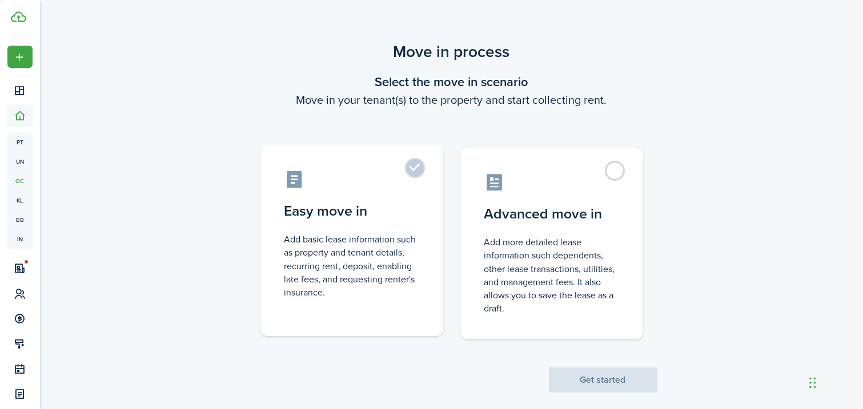
click at [413, 173] on label "Easy move in Add basic lease information such as property and tenant details, r…" at bounding box center [351, 241] width 183 height 191
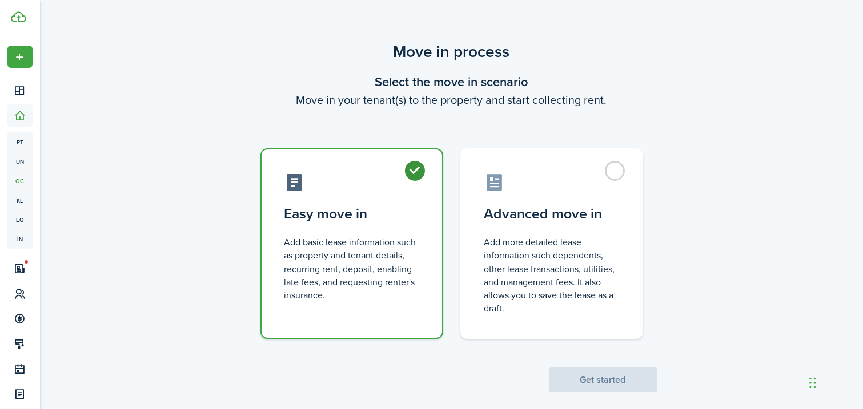
radio input "true"
click at [607, 384] on button "Get started" at bounding box center [603, 380] width 108 height 25
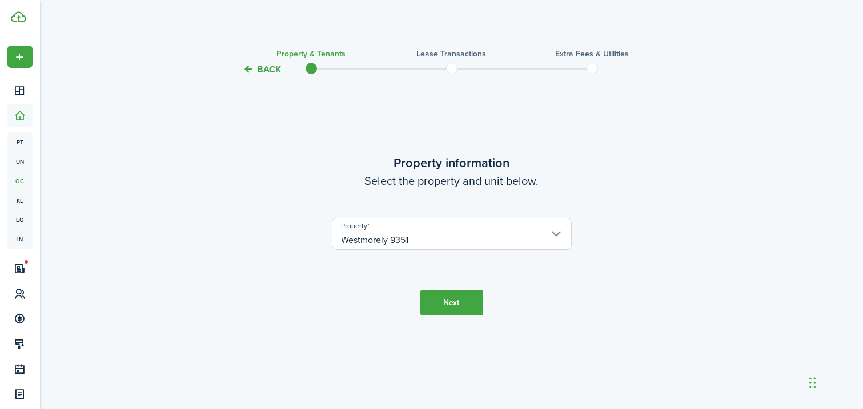
click at [470, 305] on button "Next" at bounding box center [451, 303] width 63 height 26
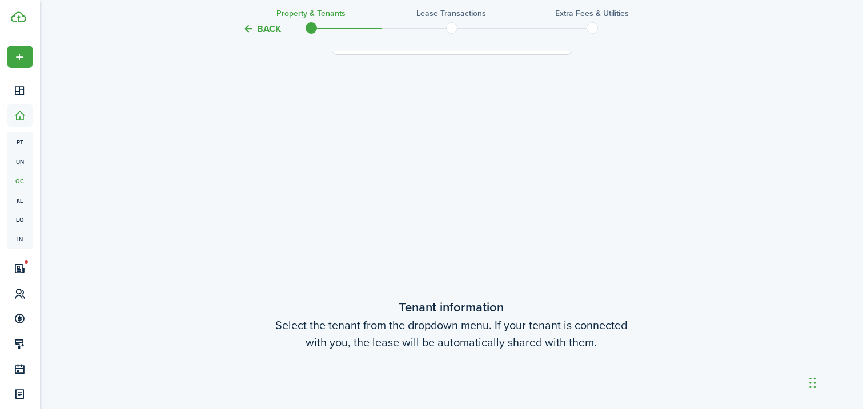
scroll to position [333, 0]
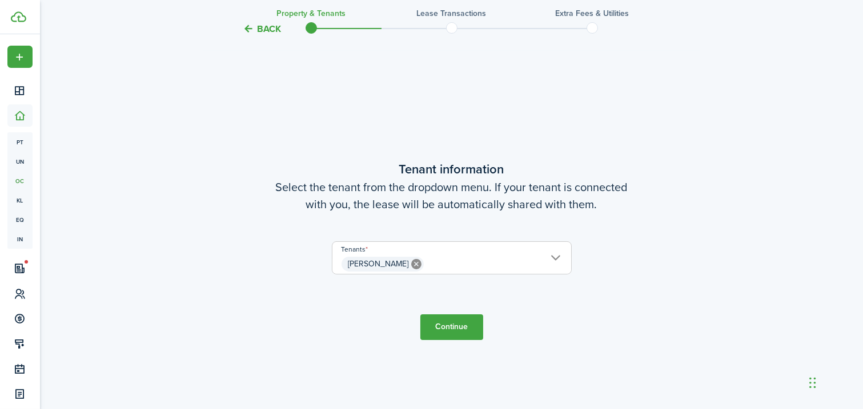
click at [411, 265] on icon at bounding box center [416, 264] width 10 height 10
click at [552, 259] on span "Choose a tenant" at bounding box center [451, 264] width 239 height 19
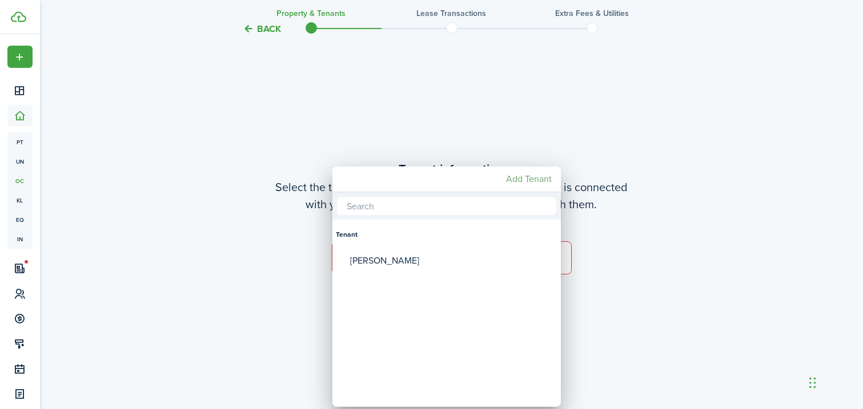
click at [535, 174] on mbsc-button "Add Tenant" at bounding box center [528, 179] width 55 height 21
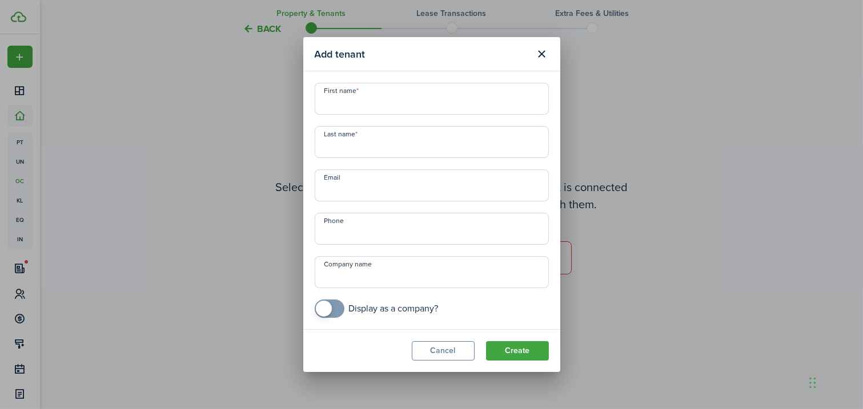
click at [332, 101] on input "First name" at bounding box center [432, 99] width 234 height 32
type input "[PERSON_NAME]"
type input "Carillio"
click at [343, 192] on input "Email" at bounding box center [432, 186] width 234 height 32
paste input "[PERSON_NAME] <[EMAIL_ADDRESS][DOMAIN_NAME]>"
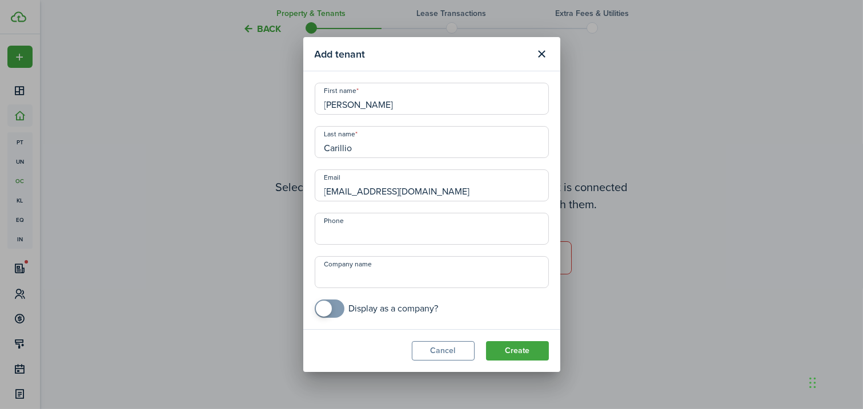
type input "[EMAIL_ADDRESS][DOMAIN_NAME]"
click at [339, 232] on input "+1" at bounding box center [432, 229] width 234 height 32
type input "[PHONE_NUMBER]"
click at [518, 350] on button "Create" at bounding box center [517, 350] width 63 height 19
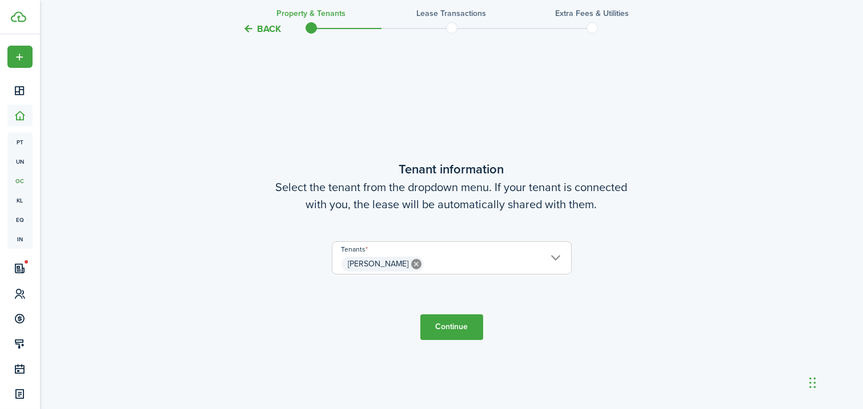
click at [457, 329] on button "Continue" at bounding box center [451, 328] width 63 height 26
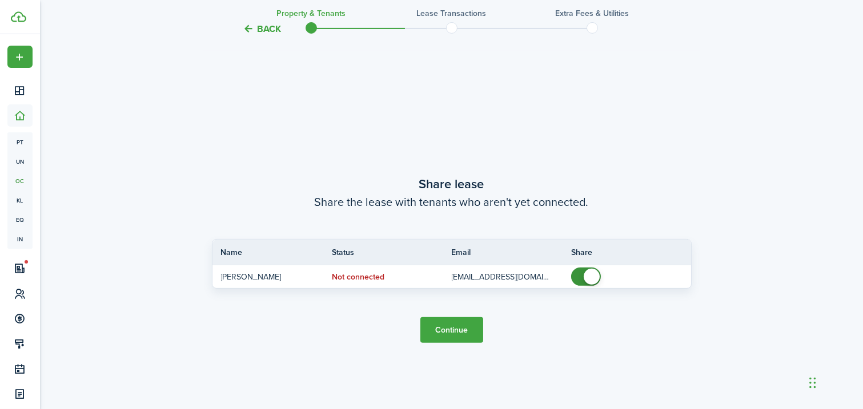
scroll to position [743, 0]
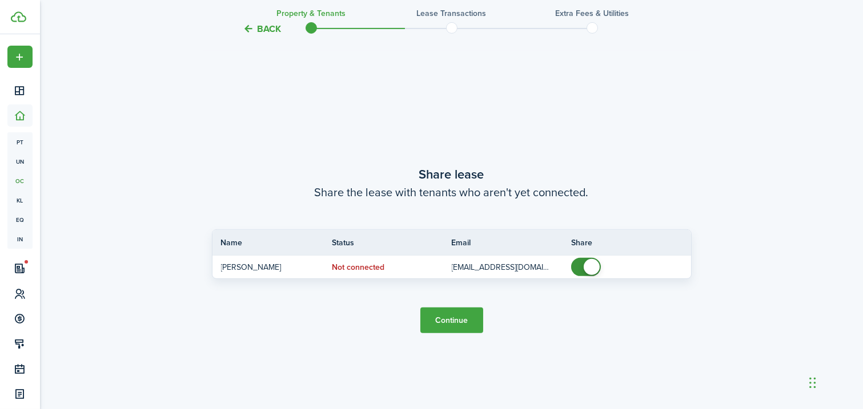
click at [447, 322] on button "Continue" at bounding box center [451, 321] width 63 height 26
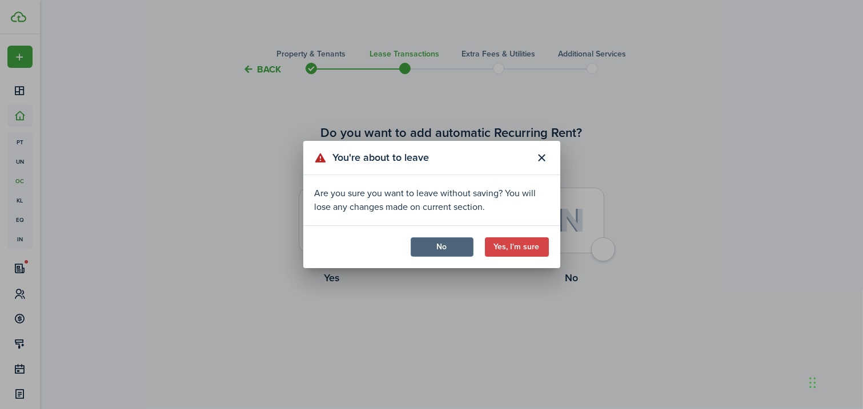
click at [451, 245] on button "No" at bounding box center [442, 247] width 63 height 19
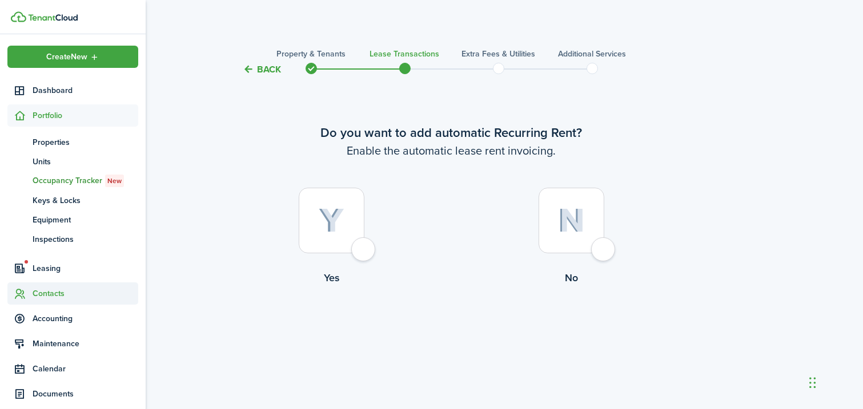
click at [54, 296] on span "Contacts" at bounding box center [86, 294] width 106 height 12
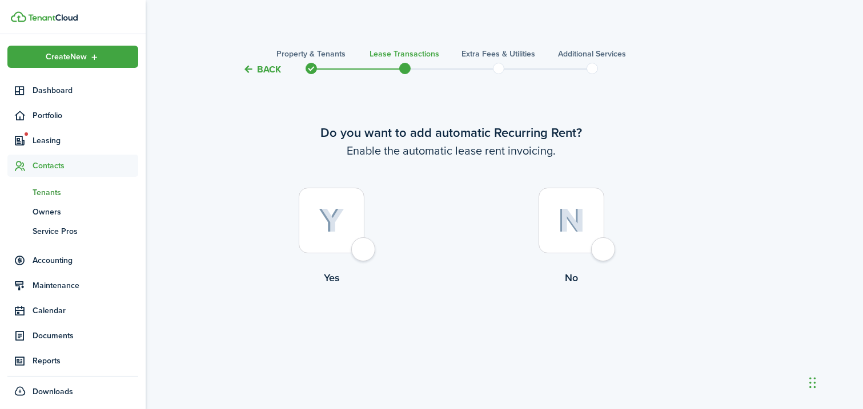
click at [61, 192] on span "Tenants" at bounding box center [86, 193] width 106 height 12
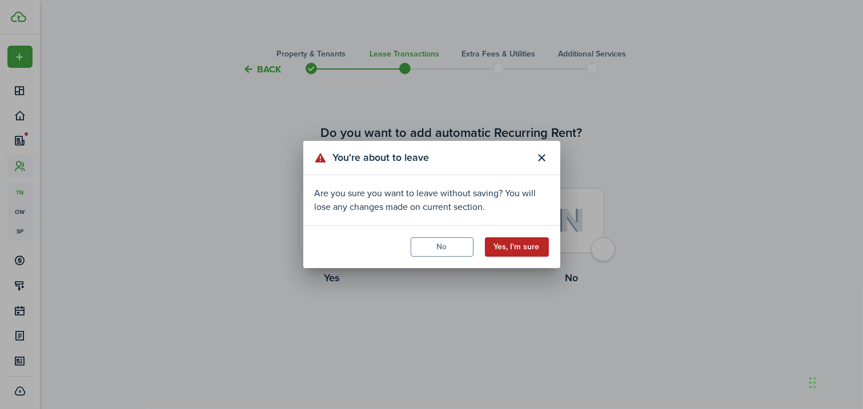
click at [510, 248] on button "Yes, I'm sure" at bounding box center [517, 247] width 64 height 19
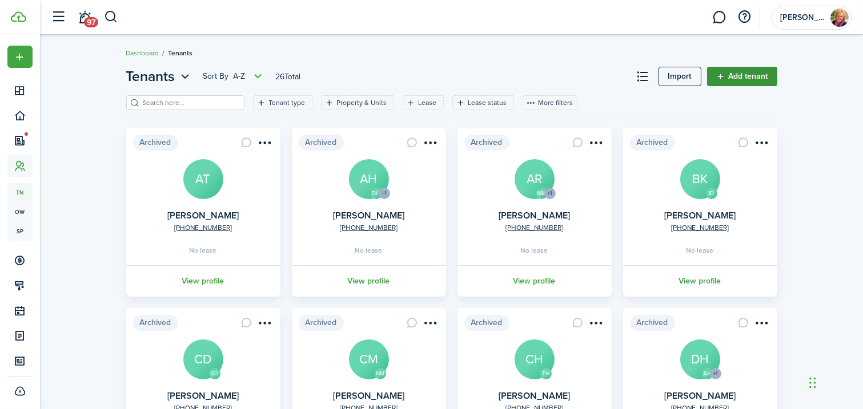
click at [749, 74] on link "Add tenant" at bounding box center [742, 76] width 70 height 19
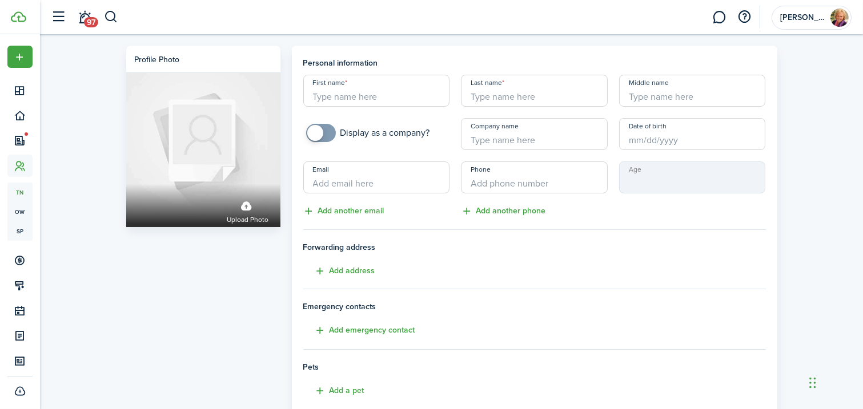
click at [346, 98] on input "First name" at bounding box center [376, 91] width 147 height 32
type input "Dezaray"
click at [482, 93] on input "Last name" at bounding box center [534, 91] width 147 height 32
type input "[PERSON_NAME]"
click at [335, 184] on input "Email" at bounding box center [376, 178] width 147 height 32
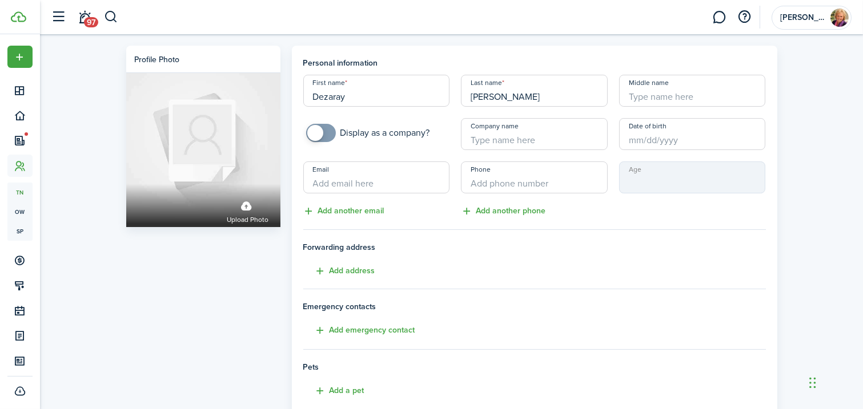
paste input "[EMAIL_ADDRESS][DOMAIN_NAME]"
type input "[EMAIL_ADDRESS][DOMAIN_NAME]"
click at [489, 182] on input "+1" at bounding box center [534, 178] width 147 height 32
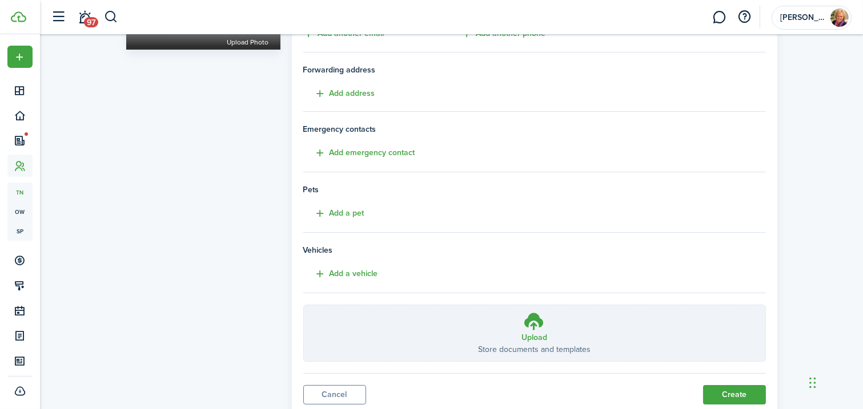
scroll to position [177, 0]
type input "[PHONE_NUMBER]"
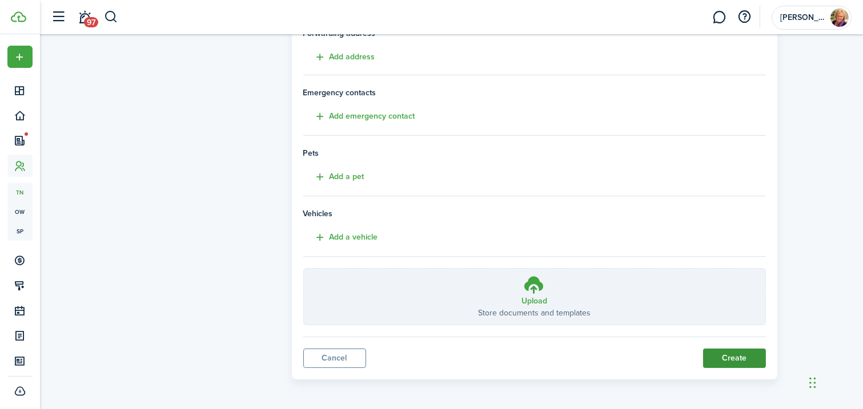
click at [730, 358] on button "Create" at bounding box center [734, 358] width 63 height 19
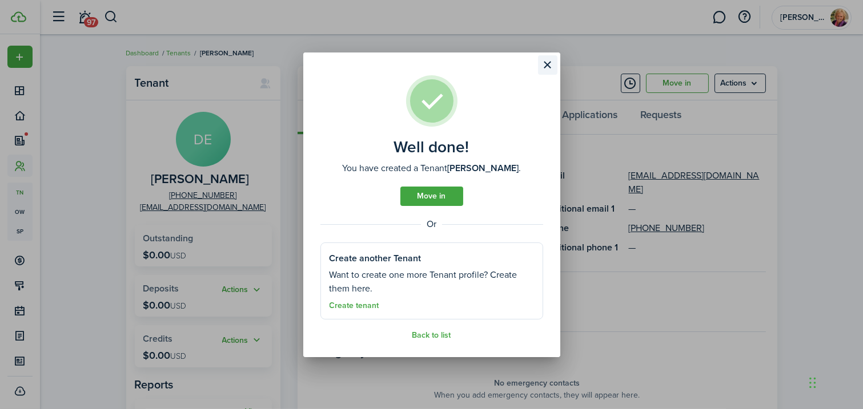
click at [547, 67] on button "Close modal" at bounding box center [547, 64] width 19 height 19
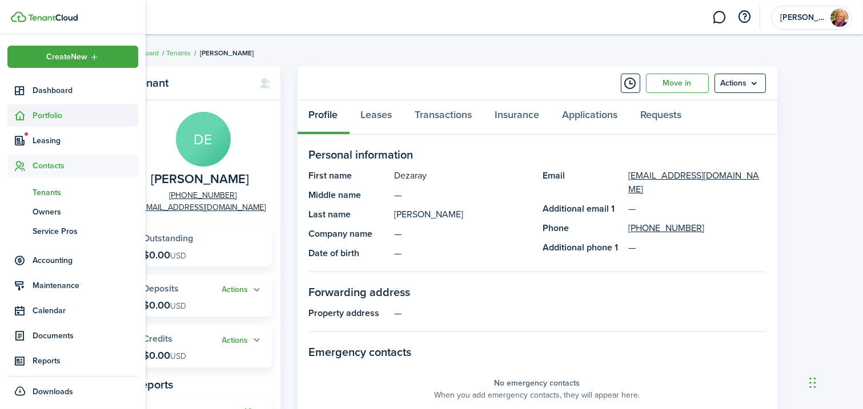
click at [48, 115] on span "Portfolio" at bounding box center [86, 116] width 106 height 12
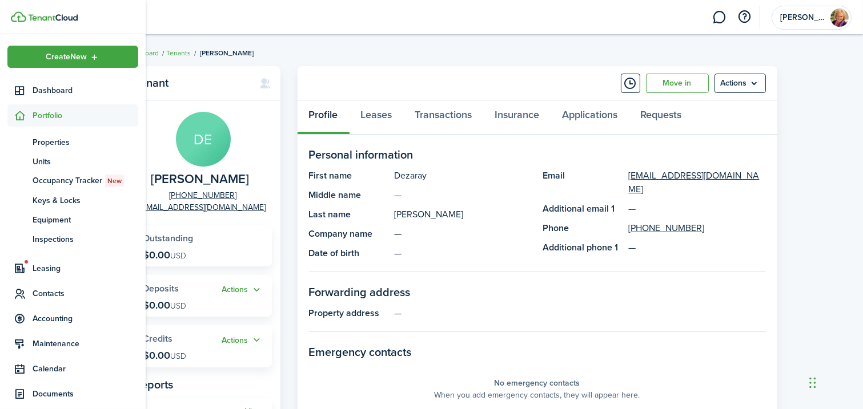
click at [51, 116] on span "Portfolio" at bounding box center [86, 116] width 106 height 12
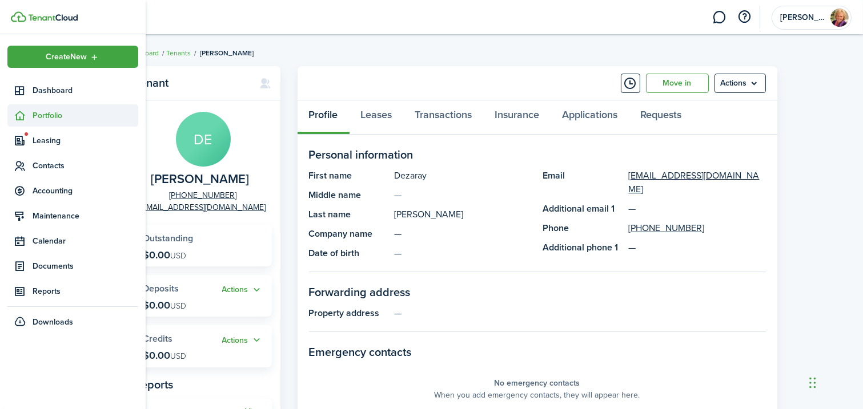
click at [51, 117] on span "Portfolio" at bounding box center [86, 116] width 106 height 12
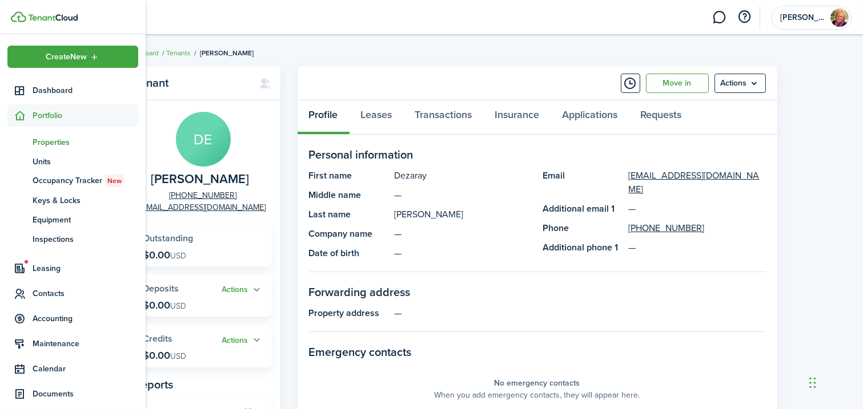
click at [58, 143] on span "Properties" at bounding box center [86, 142] width 106 height 12
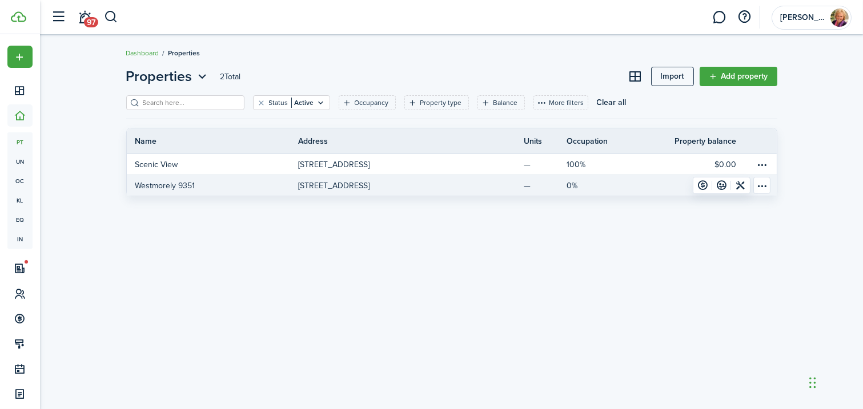
click at [369, 186] on p "[STREET_ADDRESS]" at bounding box center [333, 186] width 71 height 12
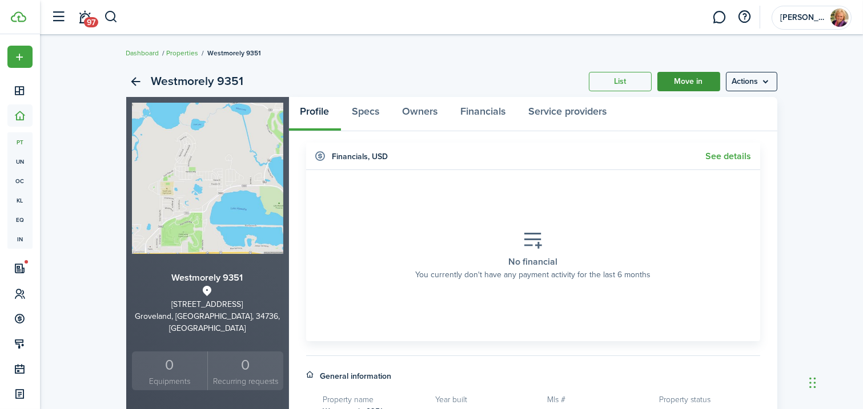
click at [685, 83] on link "Move in" at bounding box center [688, 81] width 63 height 19
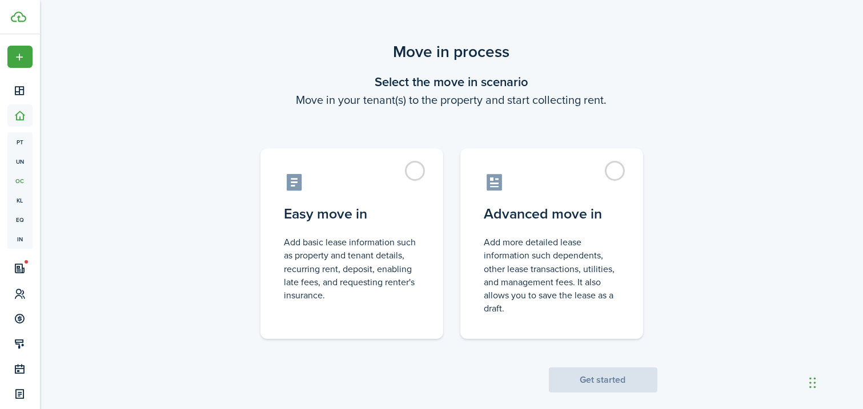
click at [598, 377] on span "Get started" at bounding box center [603, 381] width 108 height 12
click at [589, 381] on span "Get started" at bounding box center [603, 381] width 108 height 12
click at [417, 170] on label "Easy move in Add basic lease information such as property and tenant details, r…" at bounding box center [351, 241] width 183 height 191
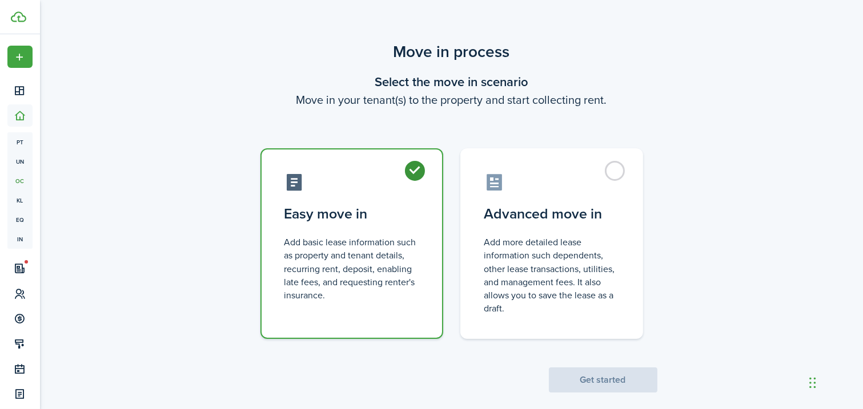
radio input "true"
click at [600, 380] on button "Get started" at bounding box center [603, 380] width 108 height 25
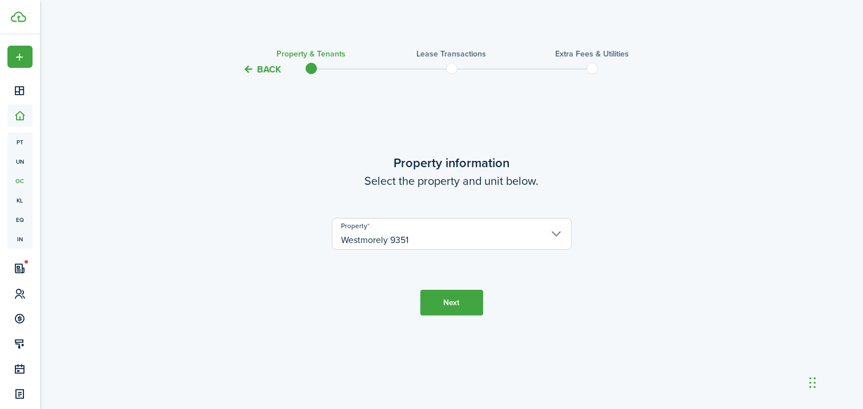
click at [453, 310] on button "Next" at bounding box center [451, 303] width 63 height 26
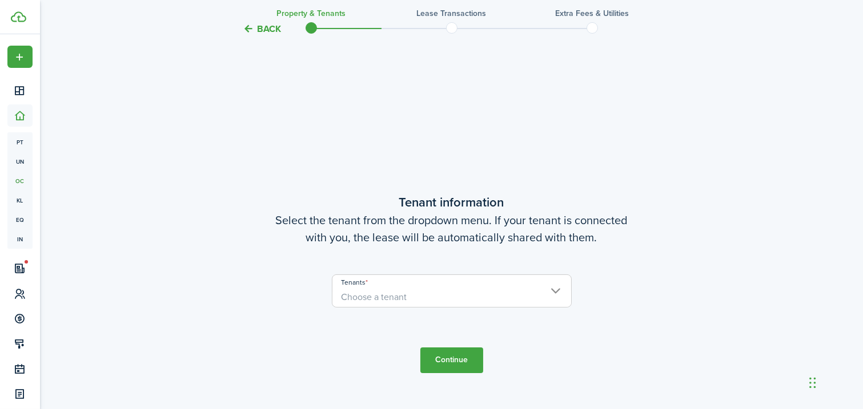
scroll to position [333, 0]
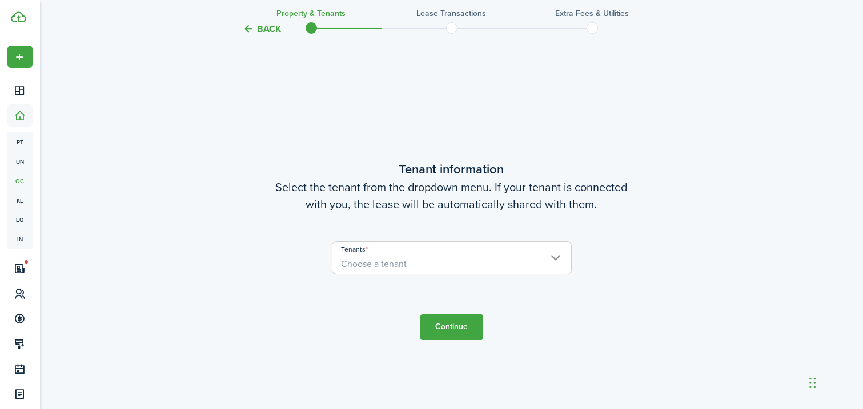
click at [551, 259] on span "Choose a tenant" at bounding box center [451, 264] width 239 height 19
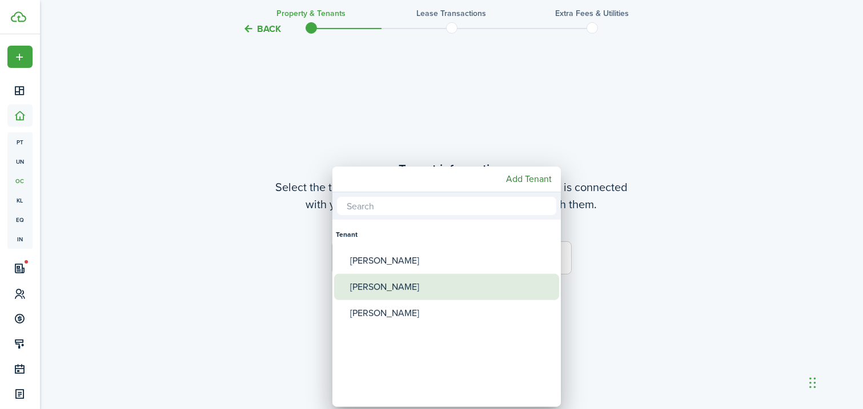
click at [411, 291] on div "[PERSON_NAME]" at bounding box center [451, 287] width 202 height 26
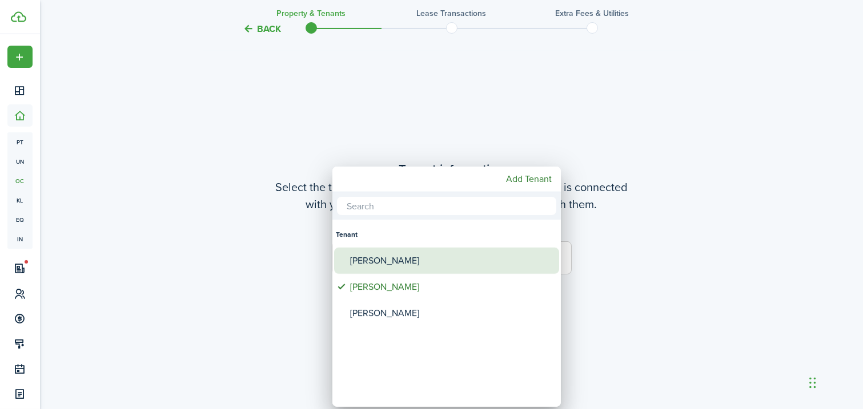
click at [400, 261] on div "[PERSON_NAME]" at bounding box center [451, 261] width 202 height 26
type input "[PERSON_NAME], [PERSON_NAME]"
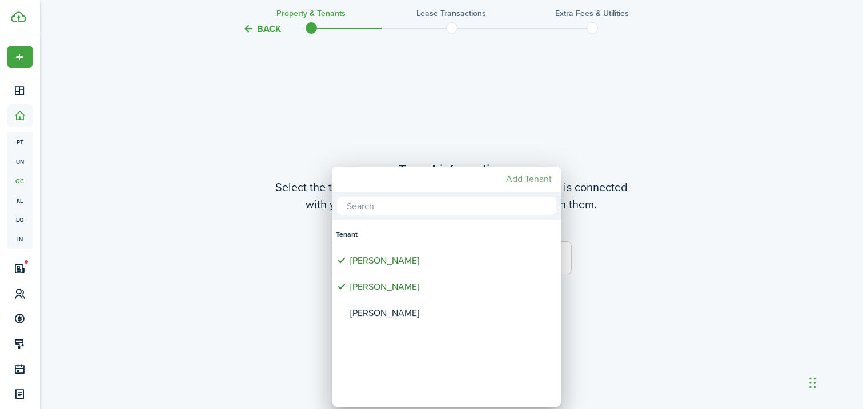
click at [527, 176] on mbsc-button "Add Tenant" at bounding box center [528, 179] width 55 height 21
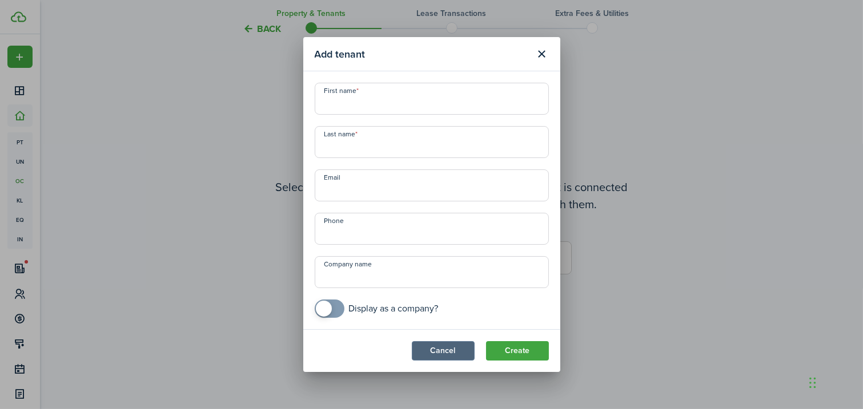
click at [447, 344] on button "Cancel" at bounding box center [443, 350] width 63 height 19
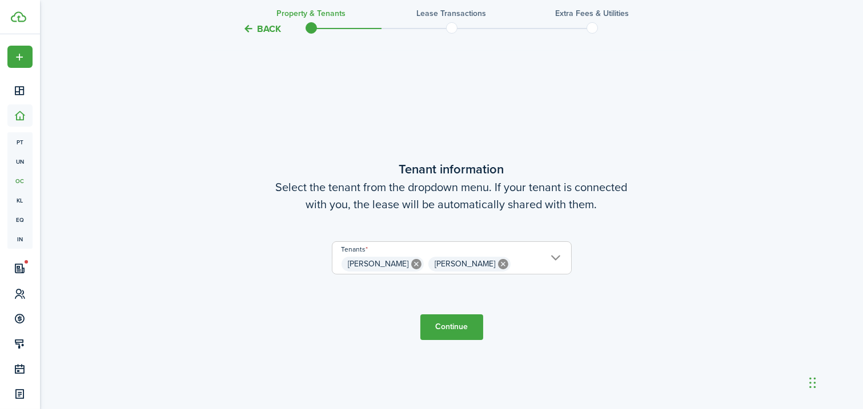
click at [445, 329] on button "Continue" at bounding box center [451, 328] width 63 height 26
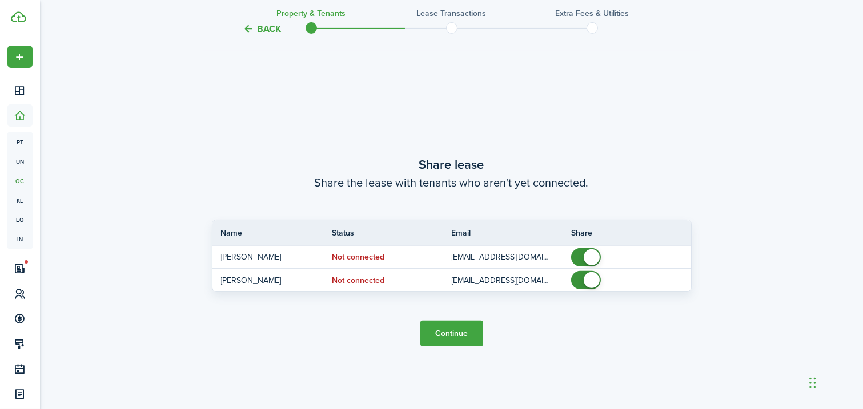
scroll to position [743, 0]
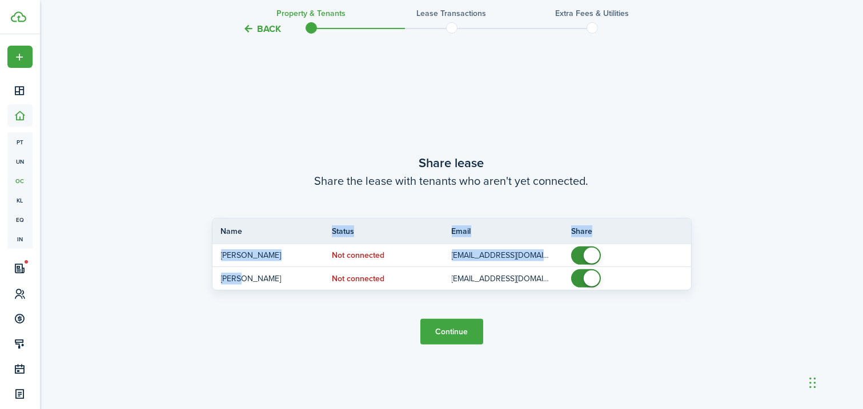
drag, startPoint x: 240, startPoint y: 280, endPoint x: 243, endPoint y: 232, distance: 48.0
click at [243, 232] on table "Name Status Email Share [PERSON_NAME] Not connected [EMAIL_ADDRESS][DOMAIN_NAME…" at bounding box center [452, 254] width 480 height 73
click at [282, 325] on tc-wizard-step "Share lease Share the lease with tenants who aren't yet connected. Name Status …" at bounding box center [452, 249] width 480 height 409
click at [454, 333] on button "Continue" at bounding box center [451, 332] width 63 height 26
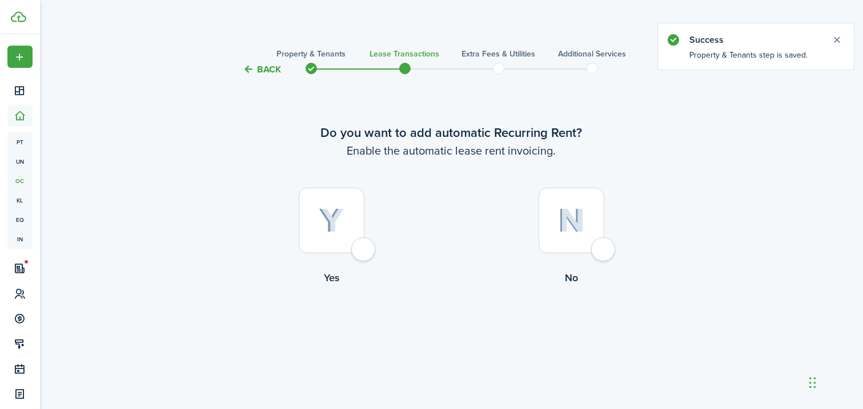
click at [362, 248] on div at bounding box center [332, 221] width 66 height 66
radio input "true"
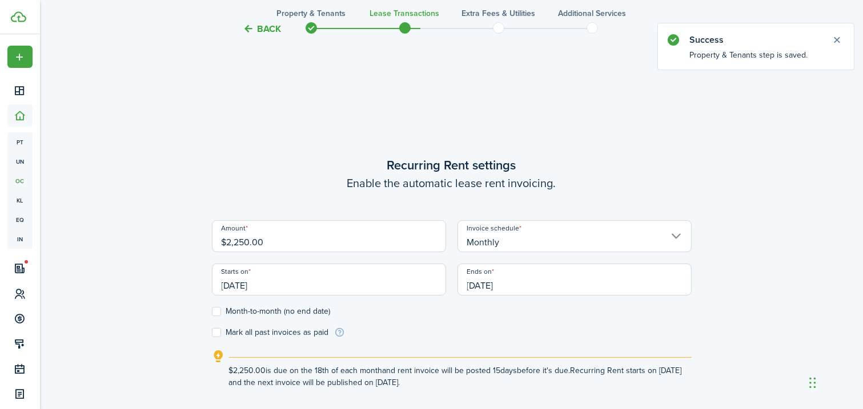
scroll to position [333, 0]
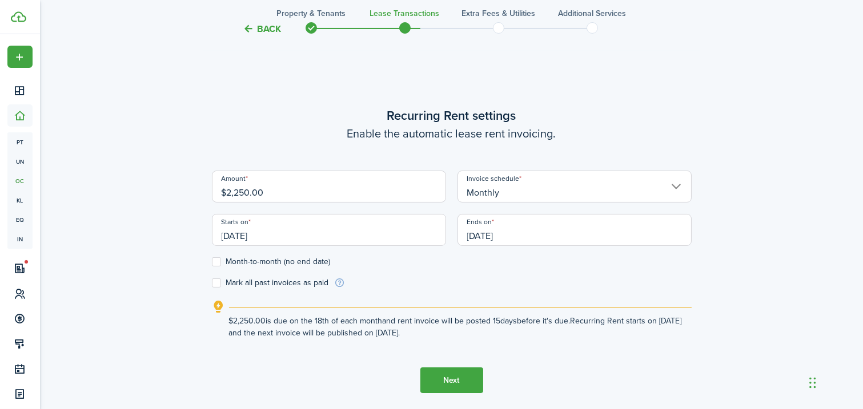
click at [270, 234] on input "[DATE]" at bounding box center [329, 230] width 234 height 32
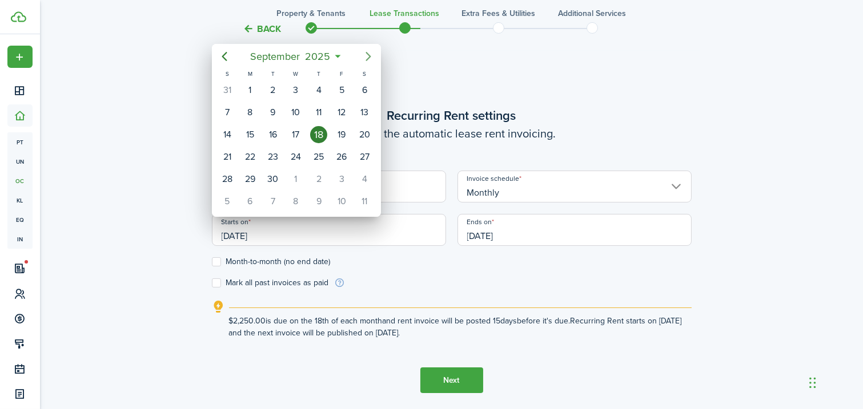
click at [366, 57] on icon "Next page" at bounding box center [368, 57] width 14 height 14
click at [295, 174] on div "1" at bounding box center [295, 179] width 17 height 17
type input "[DATE]"
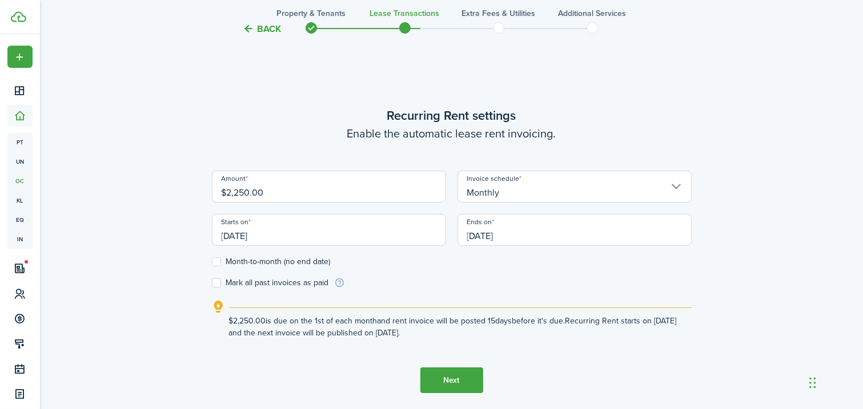
click at [520, 237] on input "[DATE]" at bounding box center [574, 230] width 234 height 32
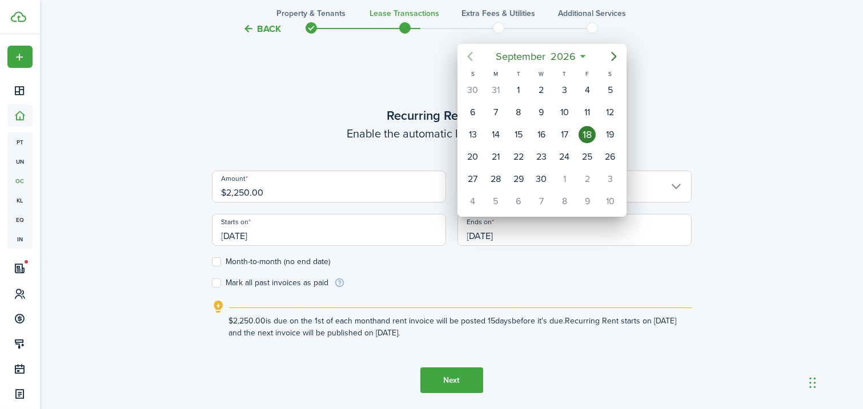
click at [469, 57] on icon "Previous page" at bounding box center [469, 57] width 5 height 9
click at [495, 198] on div "31" at bounding box center [495, 201] width 17 height 17
type input "[DATE]"
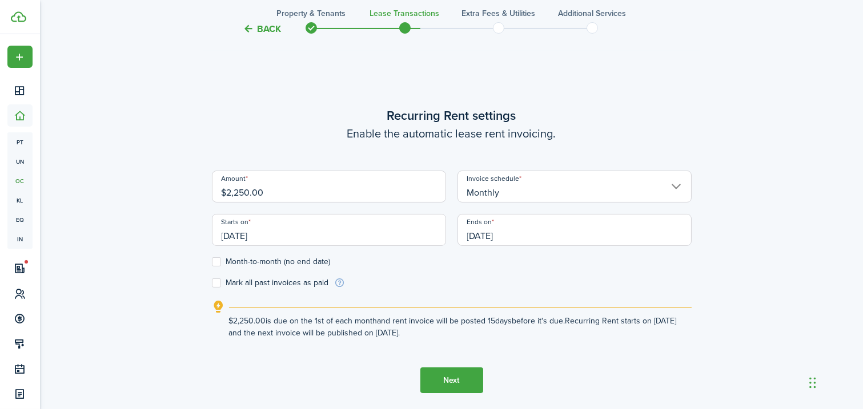
click at [462, 385] on button "Next" at bounding box center [451, 381] width 63 height 26
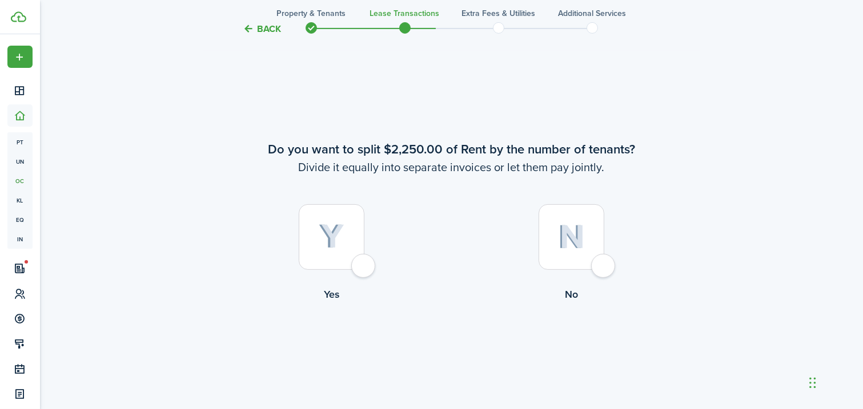
scroll to position [743, 0]
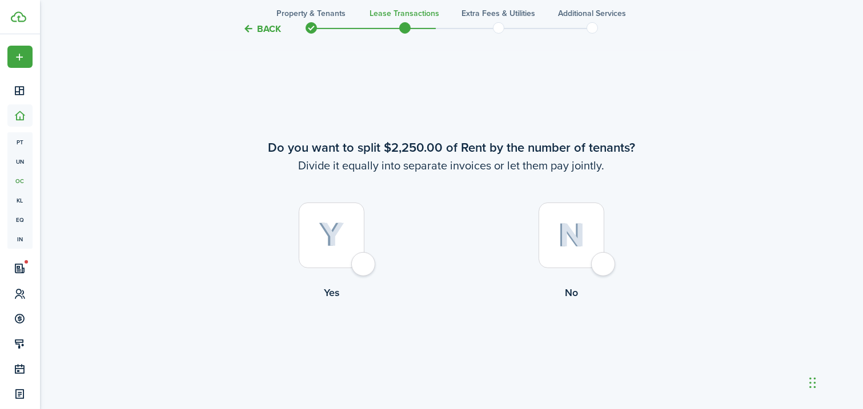
click at [604, 267] on div at bounding box center [571, 236] width 66 height 66
radio input "true"
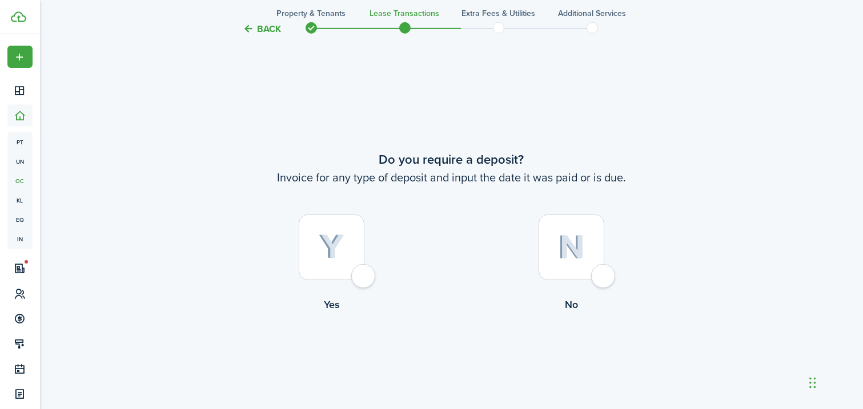
scroll to position [1152, 0]
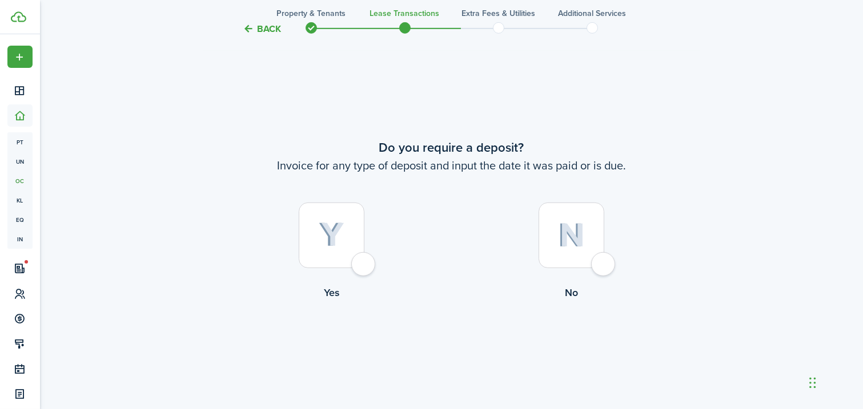
click at [604, 265] on div at bounding box center [571, 236] width 66 height 66
radio input "true"
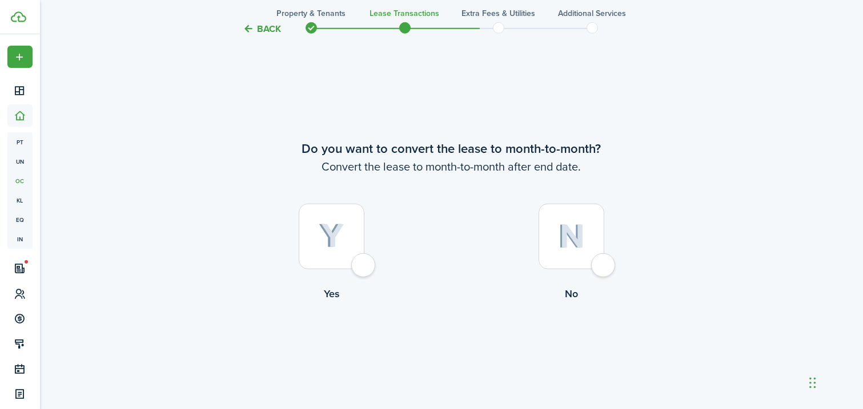
scroll to position [1562, 0]
click at [604, 263] on div at bounding box center [571, 235] width 66 height 66
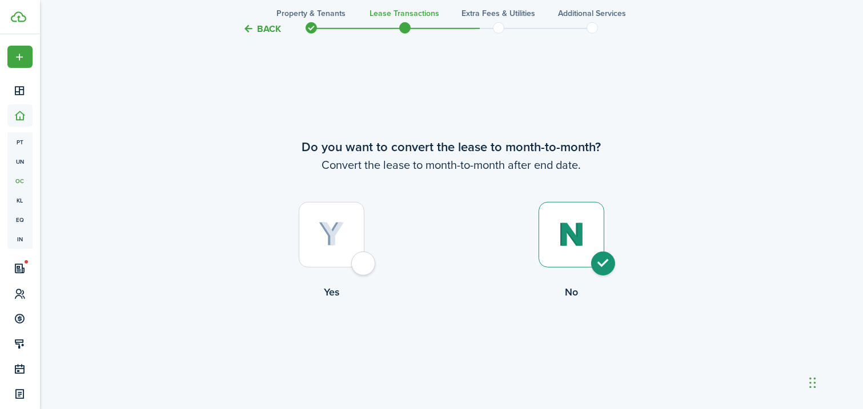
radio input "true"
click at [455, 348] on button "Continue" at bounding box center [451, 347] width 63 height 26
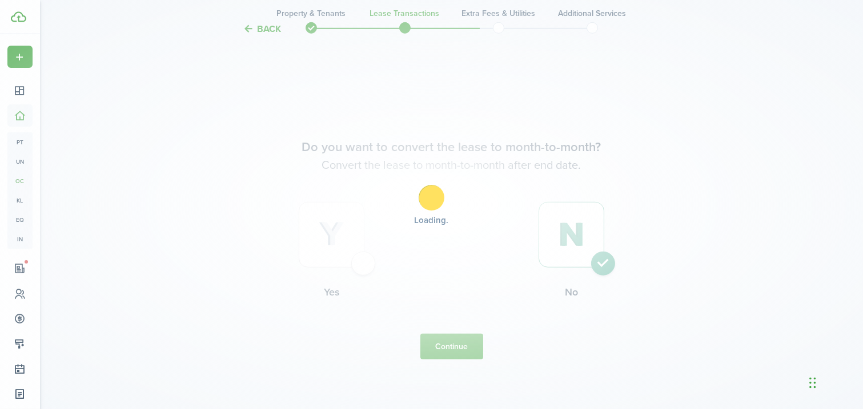
scroll to position [0, 0]
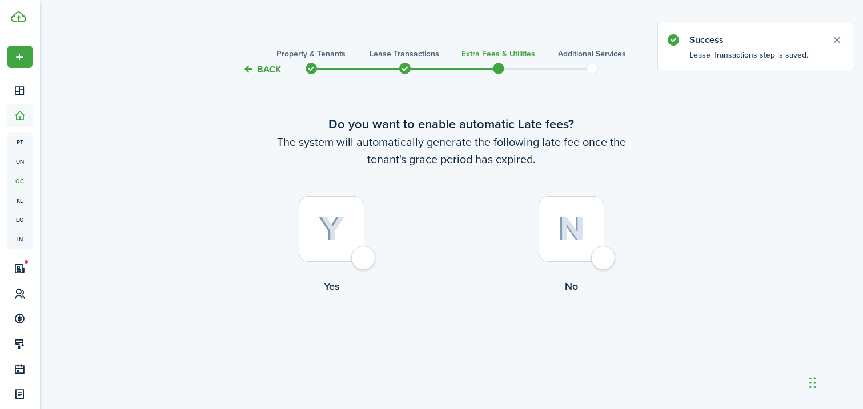
click at [360, 260] on div at bounding box center [332, 229] width 66 height 66
radio input "true"
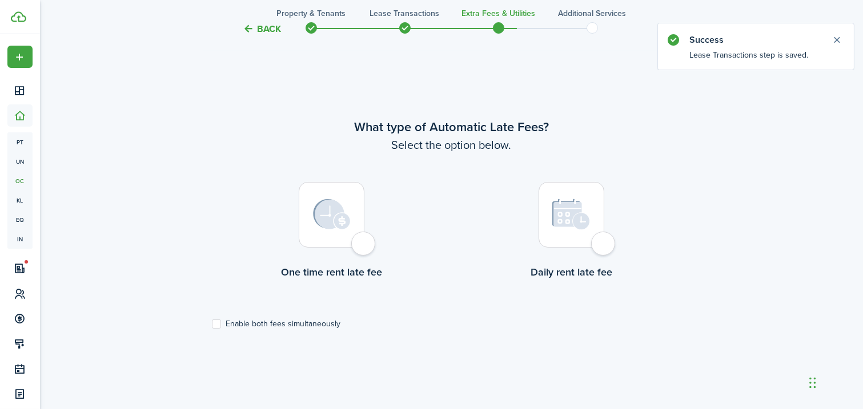
scroll to position [333, 0]
click at [218, 325] on label "Enable both fees simultaneously" at bounding box center [276, 323] width 129 height 9
click at [212, 324] on input "Enable both fees simultaneously" at bounding box center [211, 324] width 1 height 1
checkbox input "true"
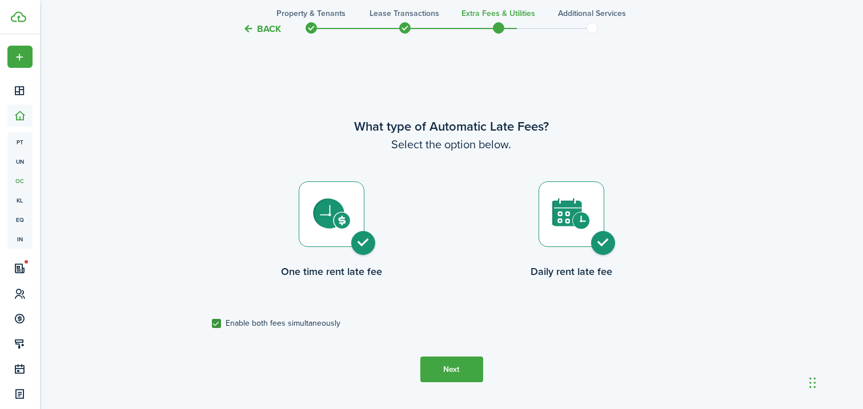
click at [457, 375] on button "Next" at bounding box center [451, 370] width 63 height 26
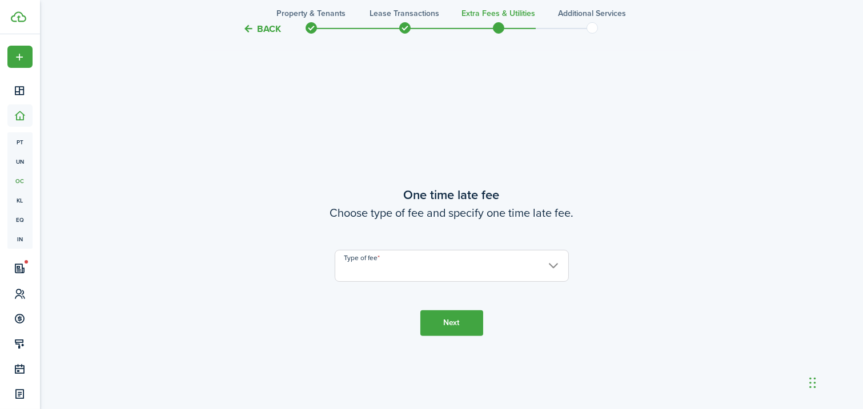
scroll to position [743, 0]
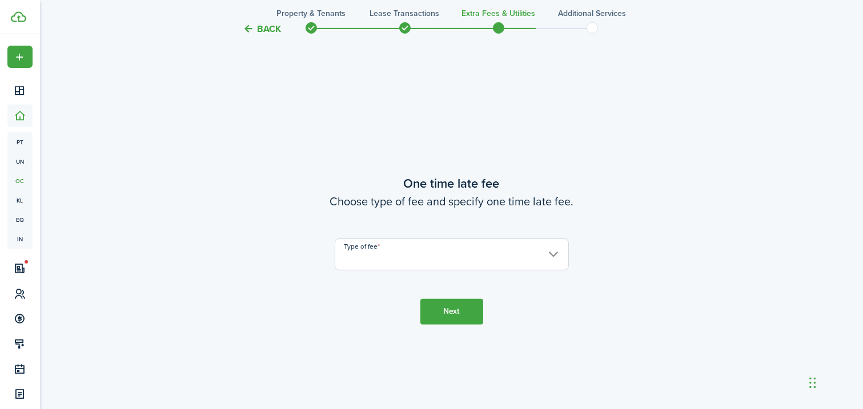
click at [551, 254] on input "Type of fee" at bounding box center [452, 255] width 234 height 32
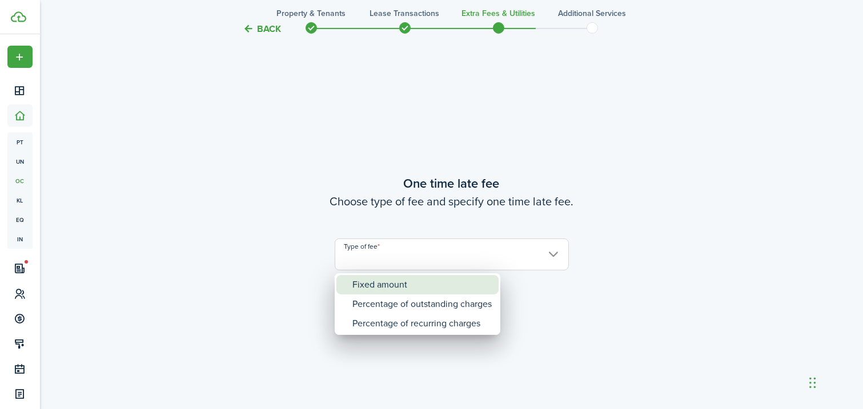
click at [422, 285] on div "Fixed amount" at bounding box center [421, 284] width 139 height 19
type input "Fixed amount"
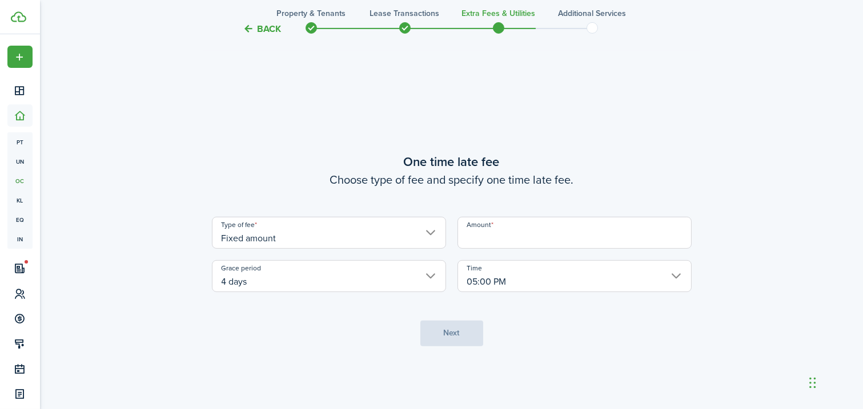
click at [489, 239] on input "Amount" at bounding box center [574, 233] width 234 height 32
click at [674, 277] on input "05:00 PM" at bounding box center [574, 276] width 234 height 32
type input "$85.00"
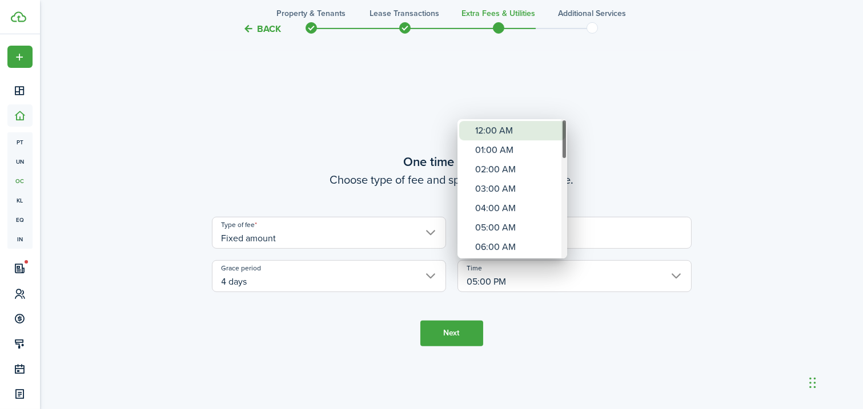
click at [512, 130] on div "12:00 AM" at bounding box center [516, 130] width 83 height 19
type input "12:00 AM"
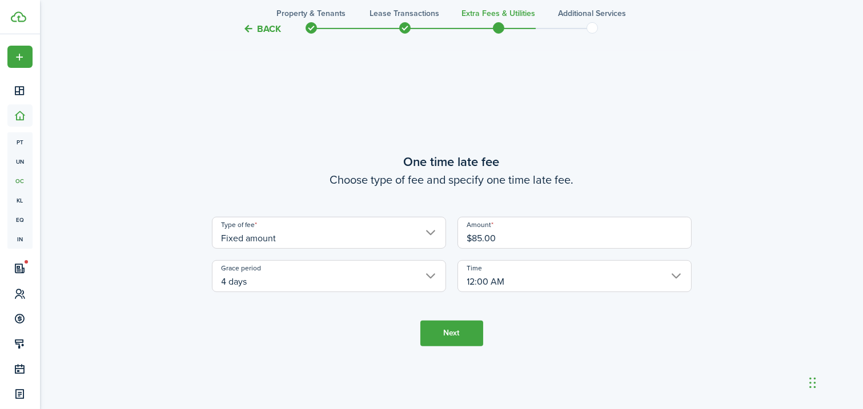
click at [463, 337] on button "Next" at bounding box center [451, 334] width 63 height 26
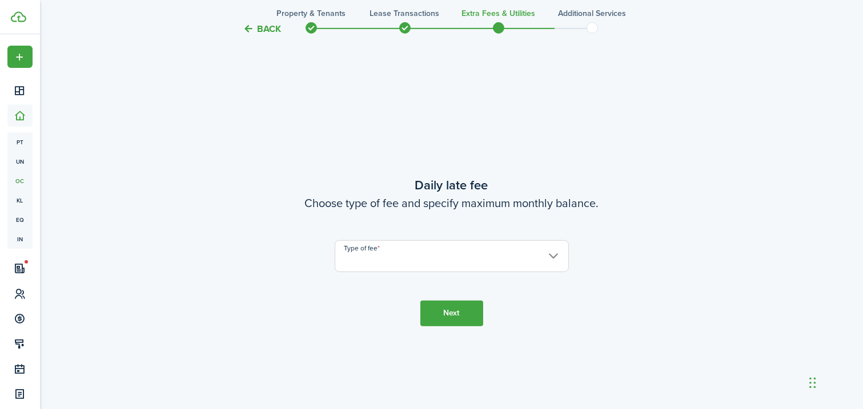
scroll to position [1152, 0]
click at [555, 252] on input "Type of fee" at bounding box center [452, 255] width 234 height 32
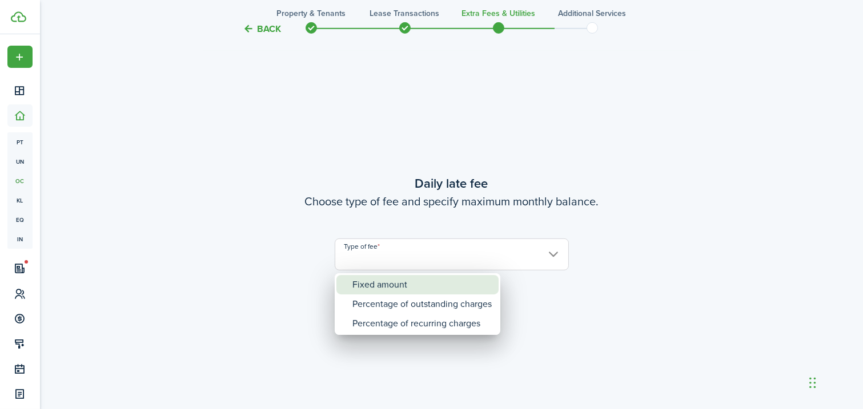
click at [408, 284] on div "Fixed amount" at bounding box center [421, 284] width 139 height 19
type input "Fixed amount"
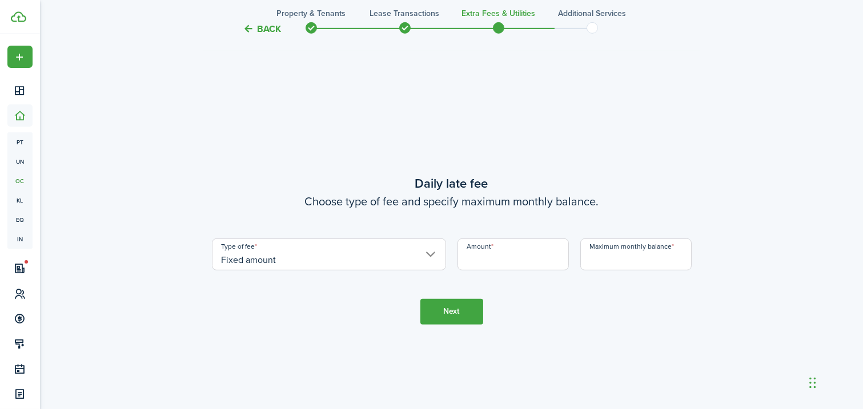
click at [485, 262] on input "Amount" at bounding box center [512, 255] width 111 height 32
type input "$10.00"
click at [604, 260] on input "Maximum monthly balance" at bounding box center [635, 255] width 111 height 32
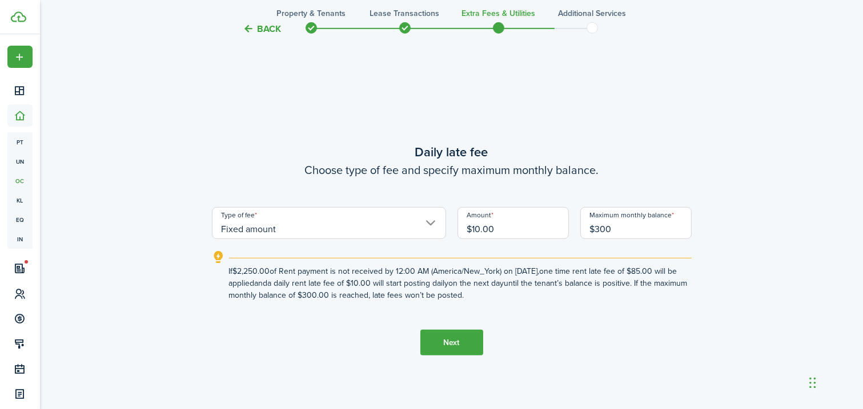
type input "$300.00"
click at [448, 341] on button "Next" at bounding box center [451, 343] width 63 height 26
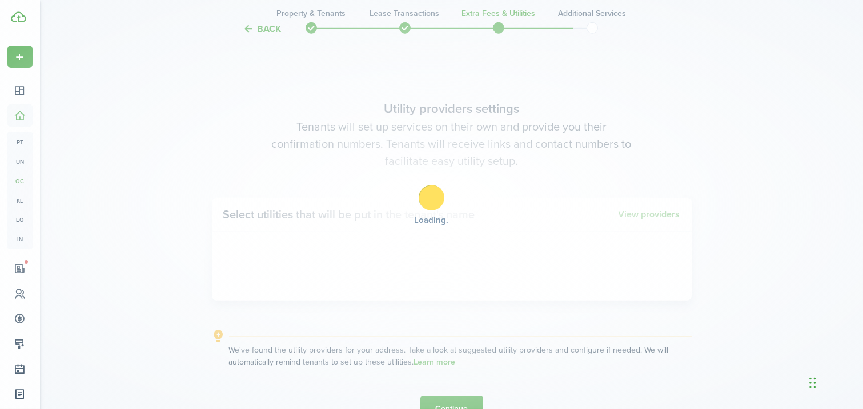
scroll to position [1562, 0]
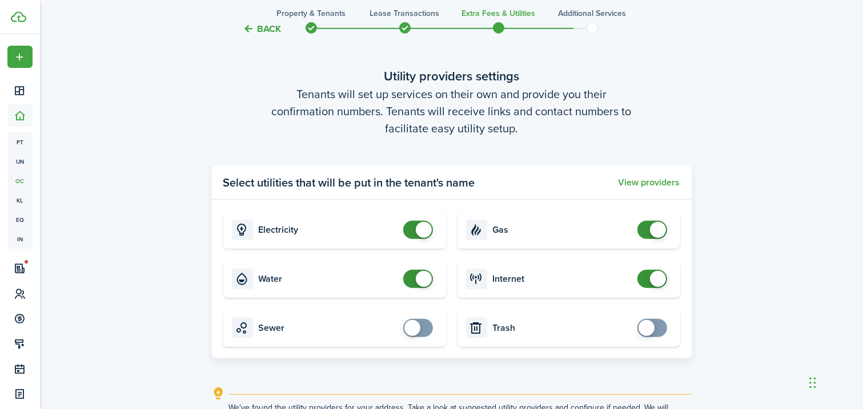
click at [650, 231] on span at bounding box center [658, 230] width 16 height 16
checkbox input "true"
click at [648, 231] on span at bounding box center [646, 230] width 16 height 16
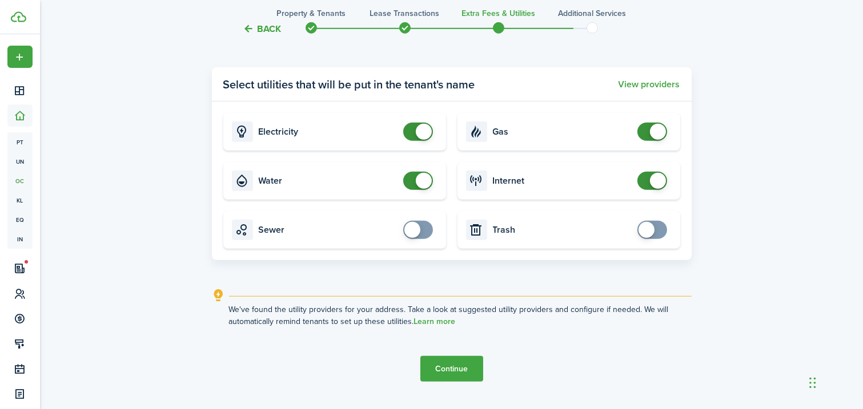
scroll to position [1659, 0]
click at [460, 368] on button "Continue" at bounding box center [451, 370] width 63 height 26
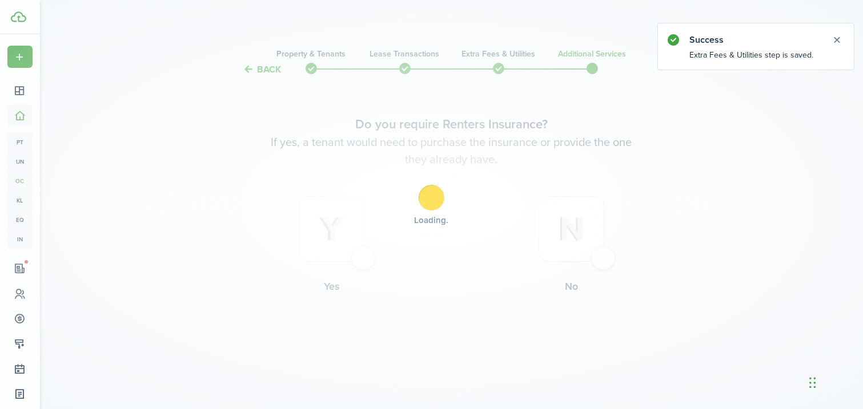
scroll to position [0, 0]
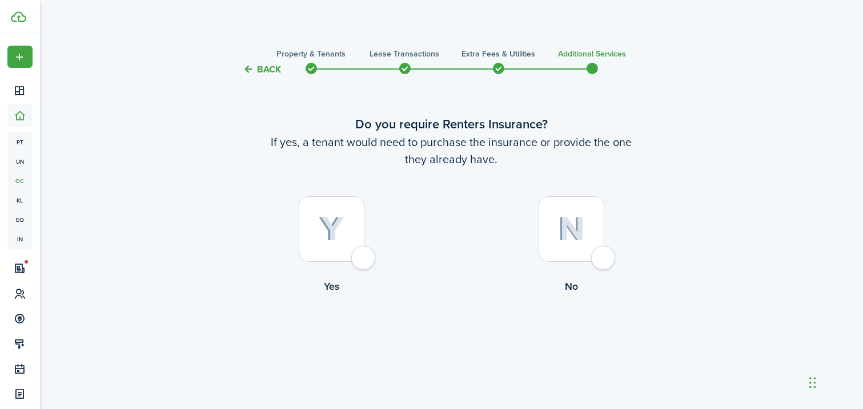
click at [363, 256] on div at bounding box center [332, 229] width 66 height 66
radio input "true"
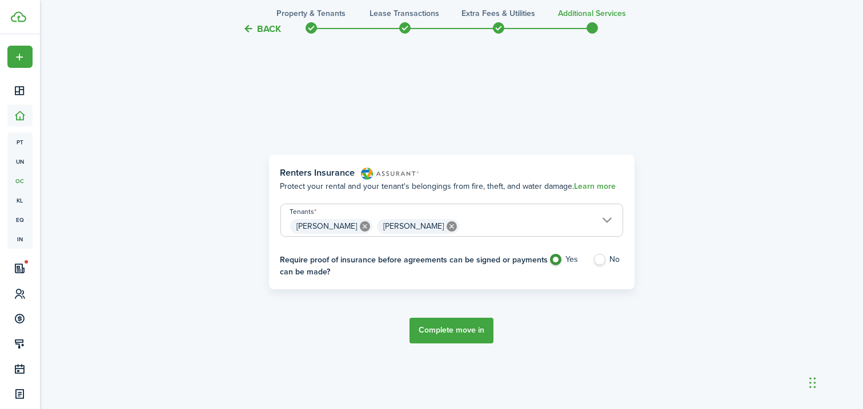
scroll to position [333, 0]
click at [472, 331] on button "Complete move in" at bounding box center [451, 332] width 84 height 26
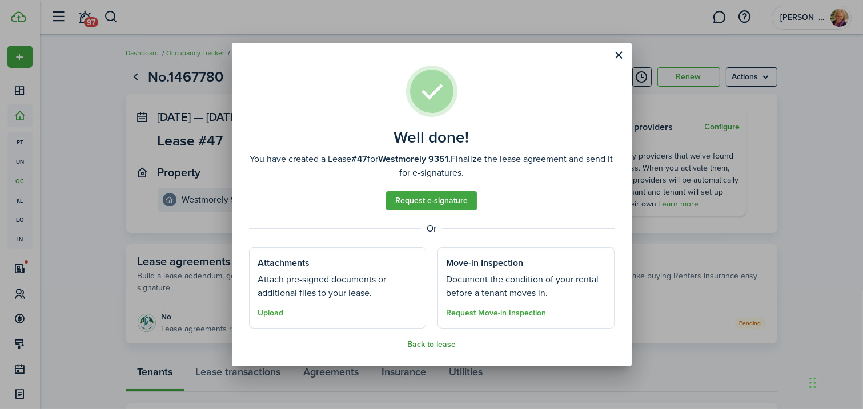
click at [436, 346] on button "Back to lease" at bounding box center [431, 344] width 49 height 9
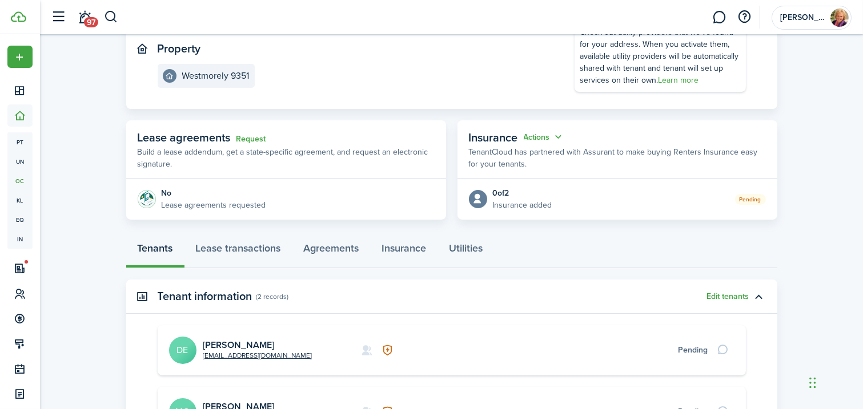
scroll to position [118, 0]
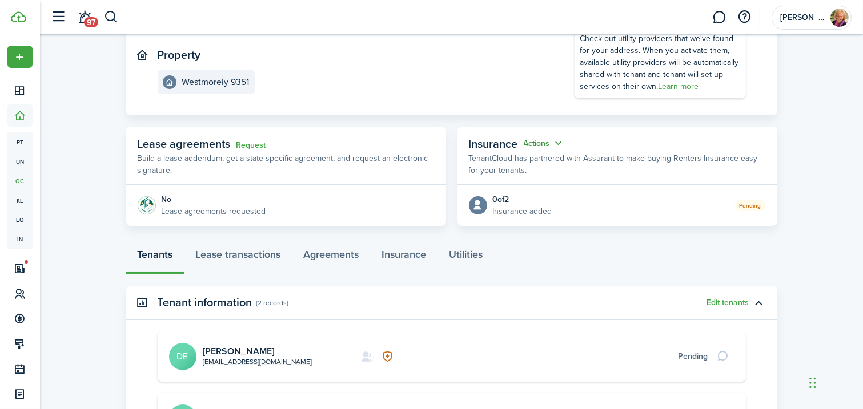
click at [556, 141] on button "Actions" at bounding box center [544, 143] width 41 height 13
click at [496, 186] on button "Cancel" at bounding box center [516, 184] width 100 height 19
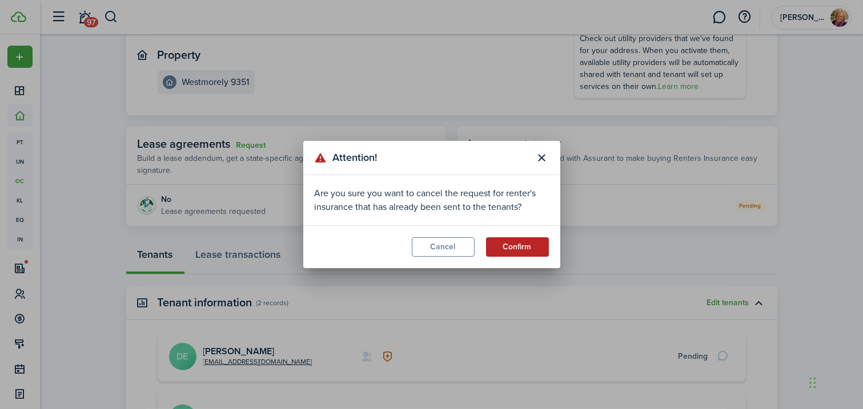
click at [531, 250] on button "Confirm" at bounding box center [517, 247] width 63 height 19
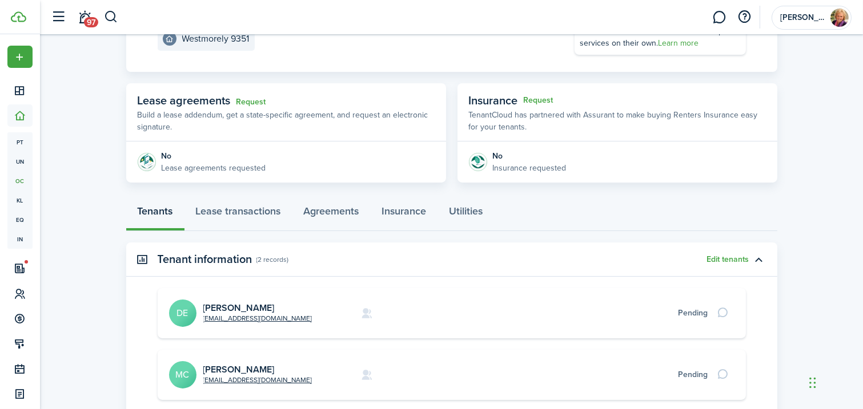
scroll to position [0, 0]
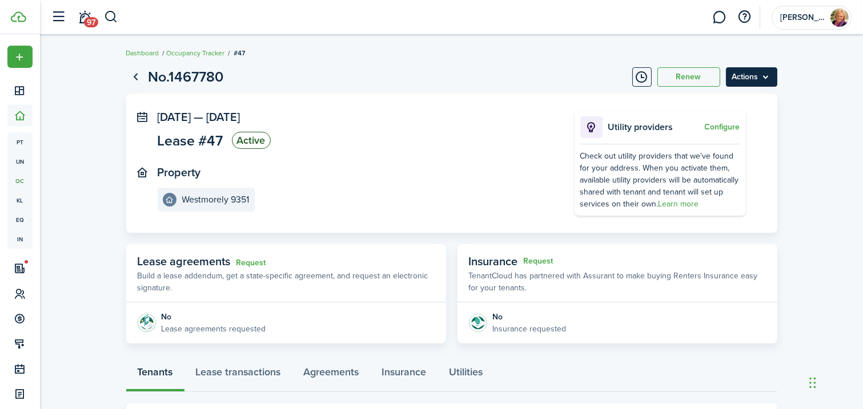
click at [749, 77] on menu-btn "Actions" at bounding box center [751, 76] width 51 height 19
click at [548, 68] on page-view-header "No.1467780 Renew Actions" at bounding box center [451, 77] width 651 height 22
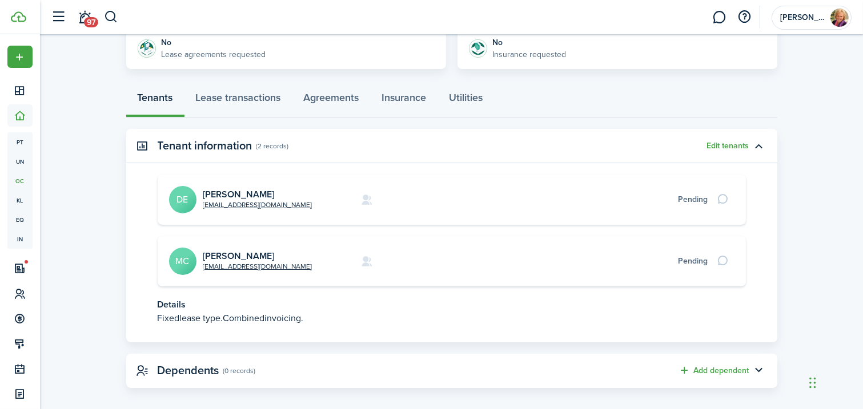
scroll to position [276, 0]
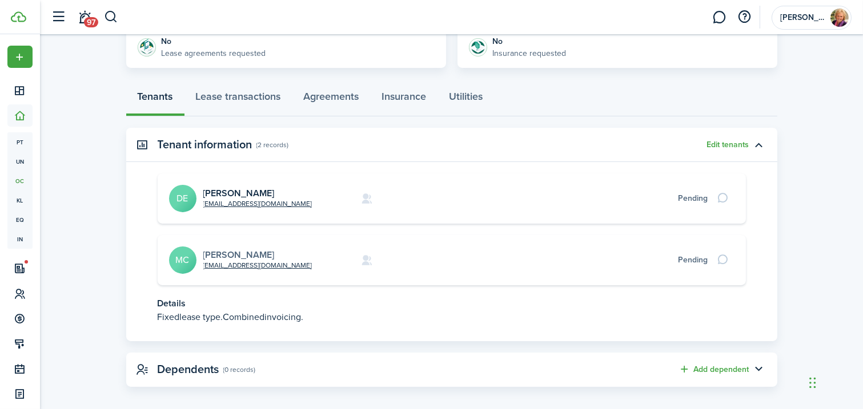
click at [256, 255] on link "[PERSON_NAME]" at bounding box center [238, 254] width 71 height 13
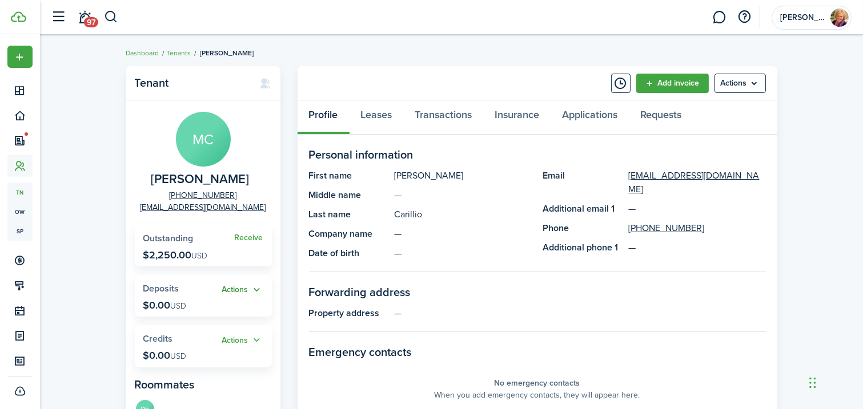
click at [244, 291] on button "Actions" at bounding box center [242, 290] width 41 height 13
click at [182, 312] on link "Add" at bounding box center [213, 311] width 100 height 19
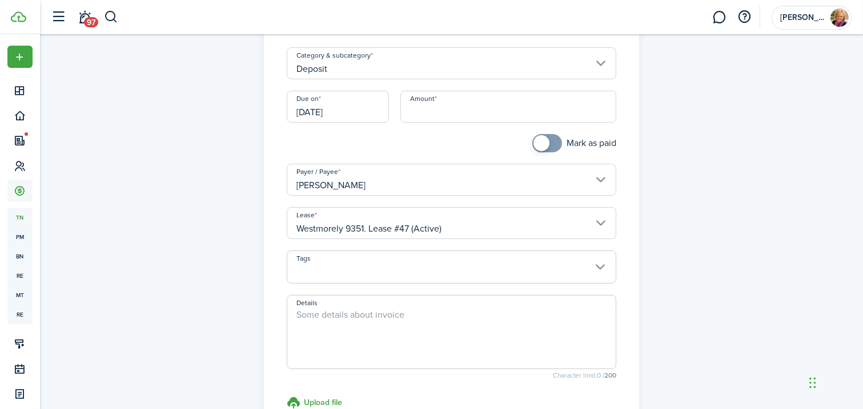
scroll to position [81, 0]
click at [310, 313] on textarea "Details" at bounding box center [451, 332] width 328 height 55
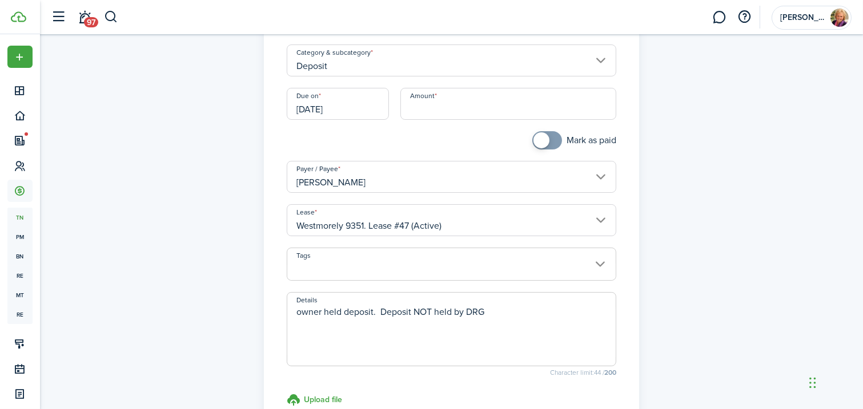
drag, startPoint x: 321, startPoint y: 313, endPoint x: 291, endPoint y: 311, distance: 30.9
click at [291, 311] on textarea "owner held deposit. Deposit NOT held by DRG" at bounding box center [451, 332] width 328 height 55
type textarea "Owner held deposit. Deposit NOT held by DRG"
click at [415, 108] on input "Amount" at bounding box center [508, 104] width 216 height 32
type input "$2,250.00"
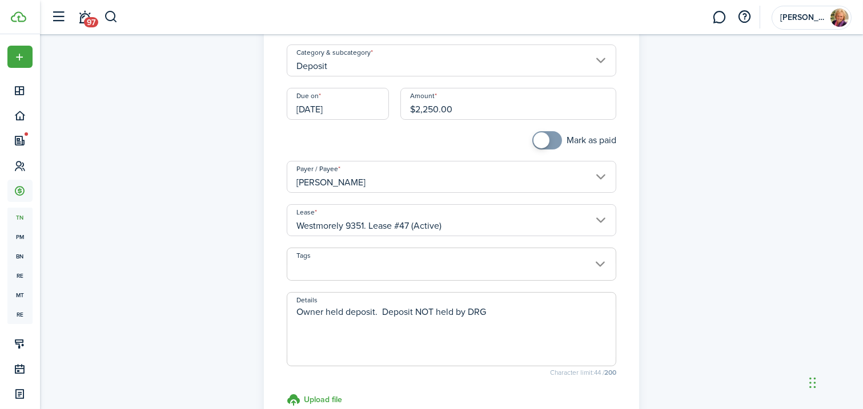
checkbox input "true"
click at [535, 136] on span at bounding box center [541, 140] width 16 height 16
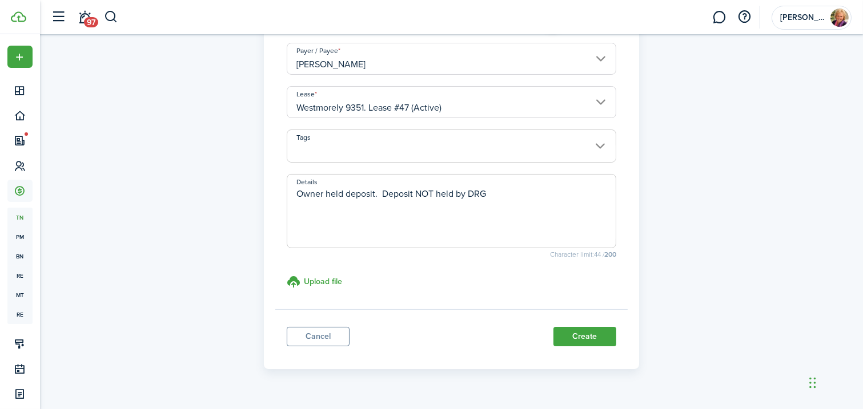
scroll to position [198, 0]
click at [580, 339] on button "Create" at bounding box center [584, 337] width 63 height 19
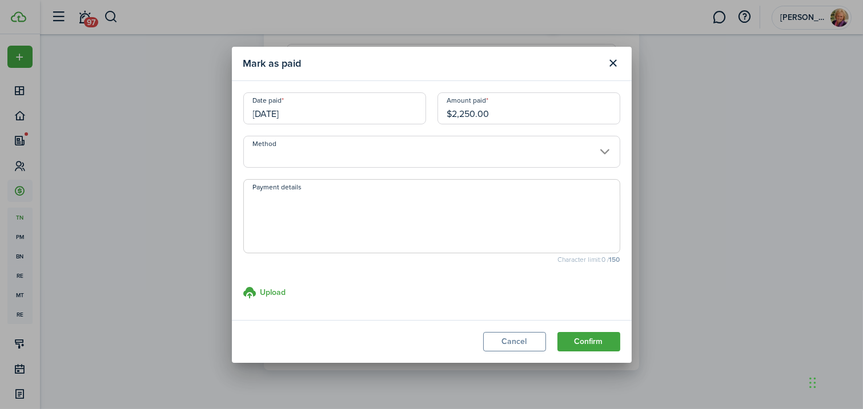
click at [362, 157] on input "Method" at bounding box center [431, 152] width 377 height 32
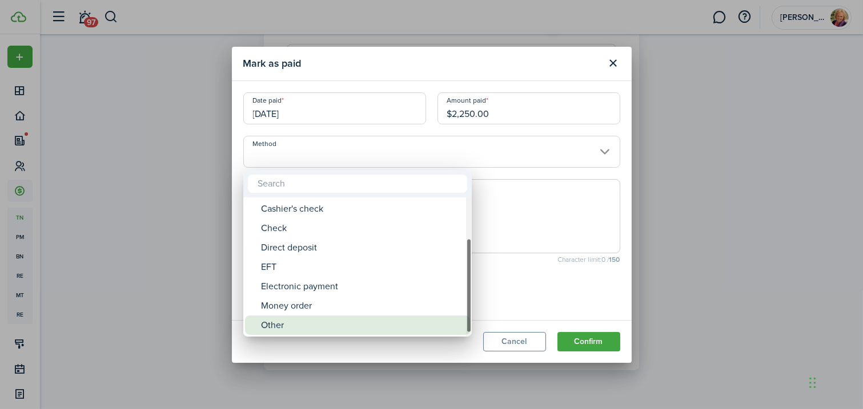
click at [288, 324] on div "Other" at bounding box center [362, 325] width 202 height 19
type input "Other"
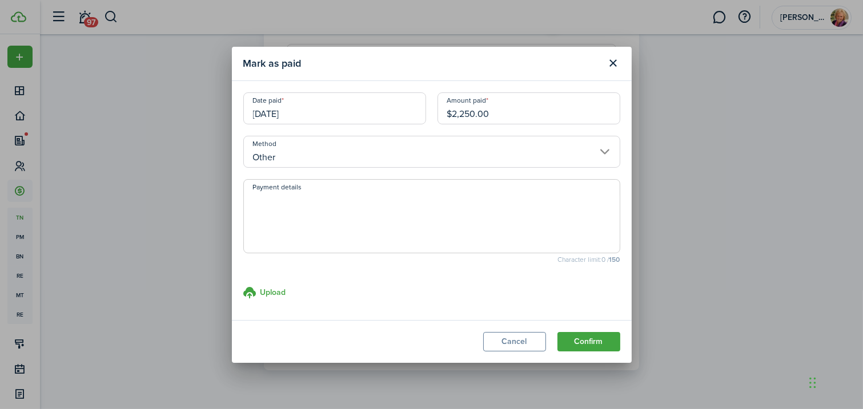
click at [280, 205] on textarea "Payment details" at bounding box center [432, 219] width 376 height 55
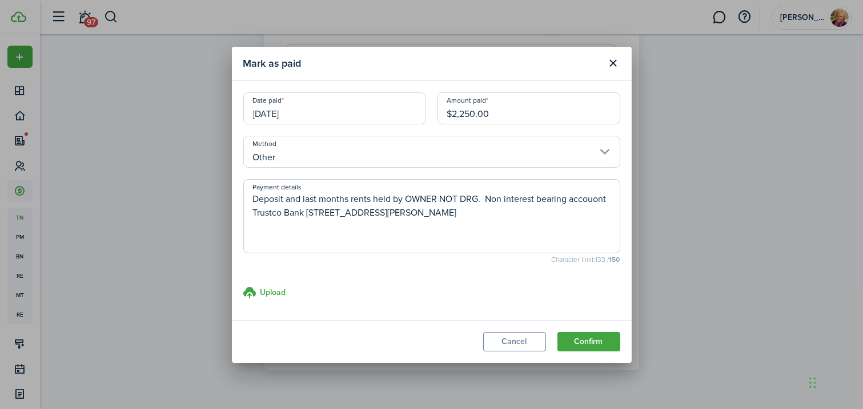
click at [348, 200] on textarea "Deposit and last months rents held by OWNER NOT DRG. Non interest bearing accou…" at bounding box center [432, 219] width 376 height 55
click at [360, 199] on textarea "Deposit and advance rents held by OWNER NOT DRG. Non interest bearing accouont …" at bounding box center [432, 219] width 376 height 55
click at [473, 216] on textarea "Deposit and advance rent held by OWNER NOT DRG. Non interest bearing accouont T…" at bounding box center [432, 219] width 376 height 55
type textarea "Deposit and advance rent held by OWNER NOT DRG. Non interest bearing accouont T…"
click at [597, 340] on button "Confirm" at bounding box center [588, 341] width 63 height 19
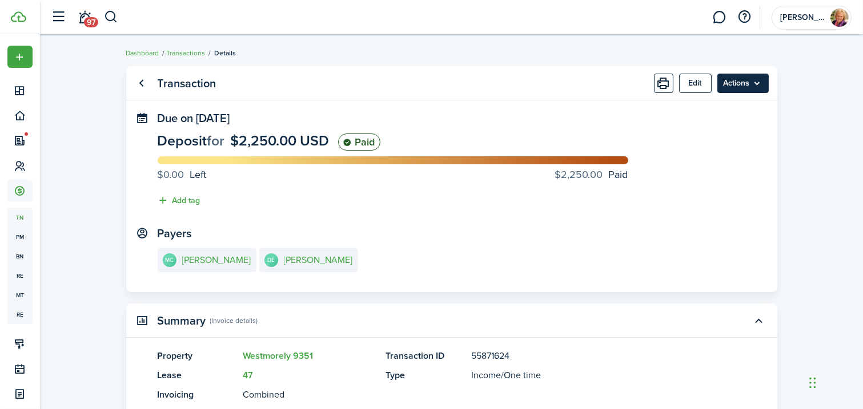
click at [740, 85] on menu-btn "Actions" at bounding box center [742, 83] width 51 height 19
click at [576, 85] on panel-main-header "Transaction Edit Actions" at bounding box center [451, 83] width 651 height 34
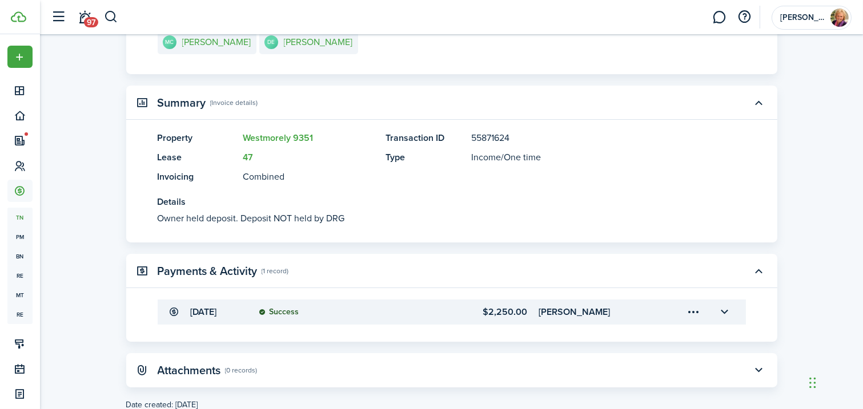
scroll to position [251, 0]
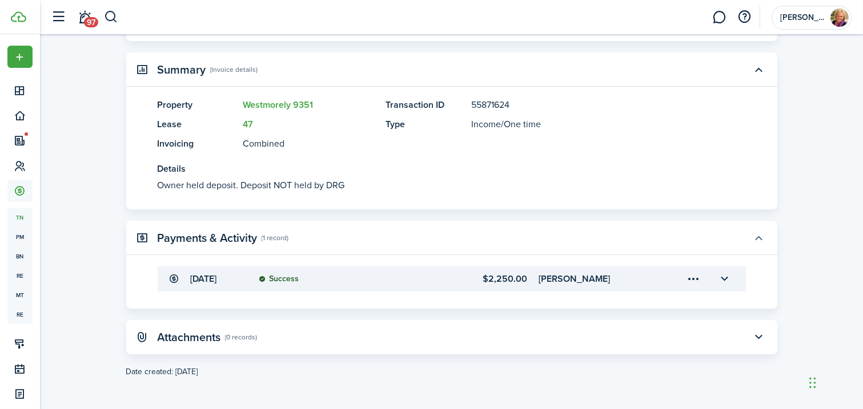
click at [757, 240] on button "button" at bounding box center [758, 237] width 19 height 19
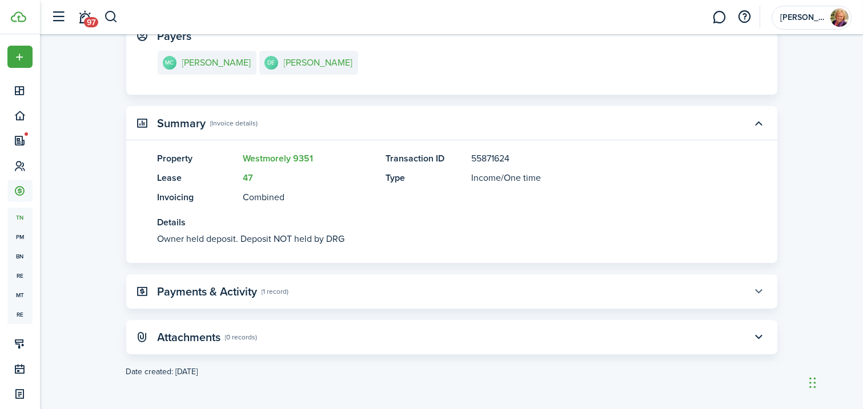
scroll to position [198, 0]
click at [758, 292] on button "button" at bounding box center [758, 291] width 19 height 19
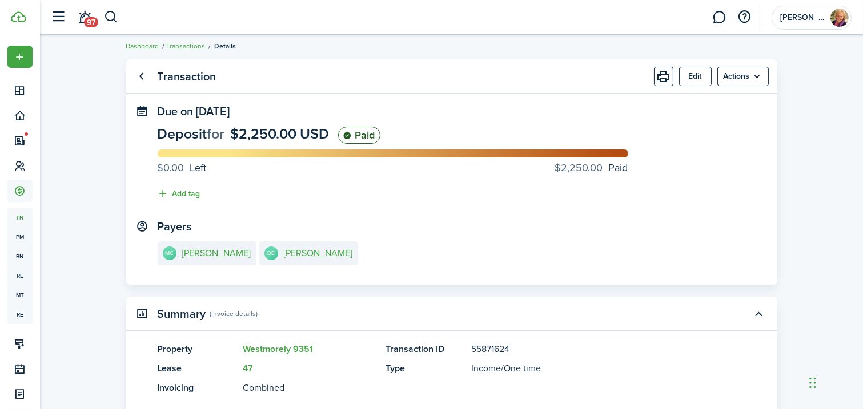
scroll to position [0, 0]
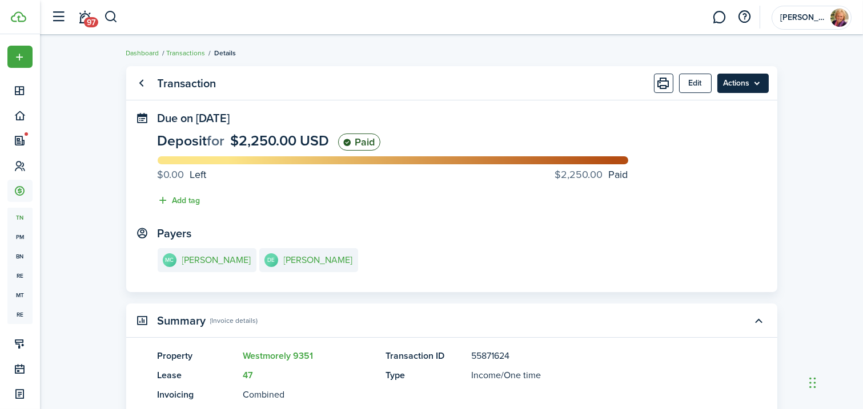
click at [750, 78] on menu-btn "Actions" at bounding box center [742, 83] width 51 height 19
click at [521, 128] on panel-main-section "Due on [DATE] Deposit for $2,250.00 USD Paid $0.00 Left $2,250.00 Paid Add tag" at bounding box center [452, 162] width 588 height 101
click at [735, 86] on menu-btn "Actions" at bounding box center [742, 83] width 51 height 19
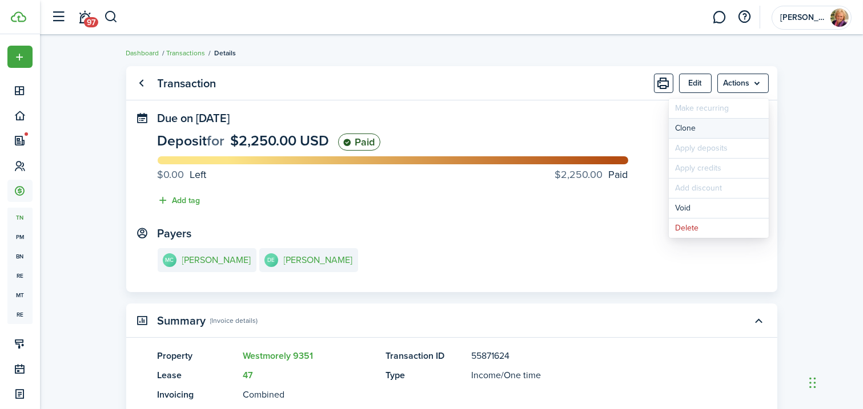
click at [687, 128] on link "Clone" at bounding box center [719, 128] width 100 height 19
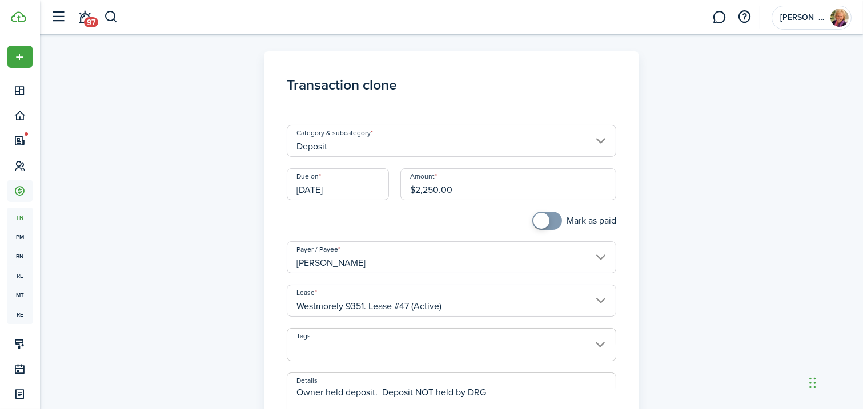
click at [581, 140] on input "Deposit" at bounding box center [451, 141] width 329 height 32
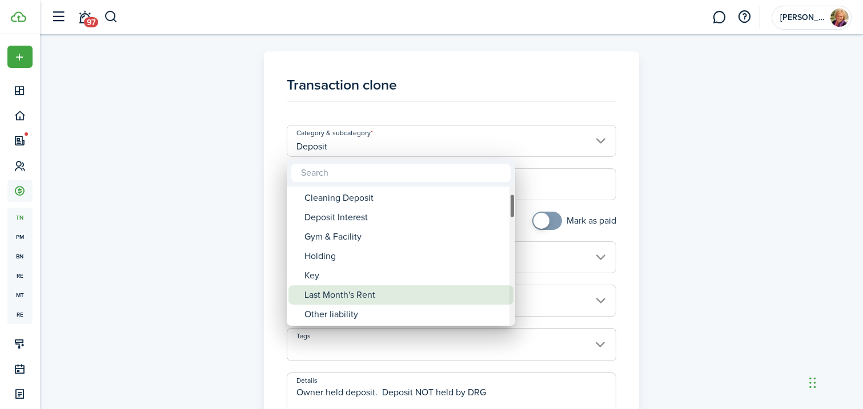
click at [336, 295] on div "Last Month's Rent" at bounding box center [405, 294] width 202 height 19
type input "Deposit / Last Month's Rent"
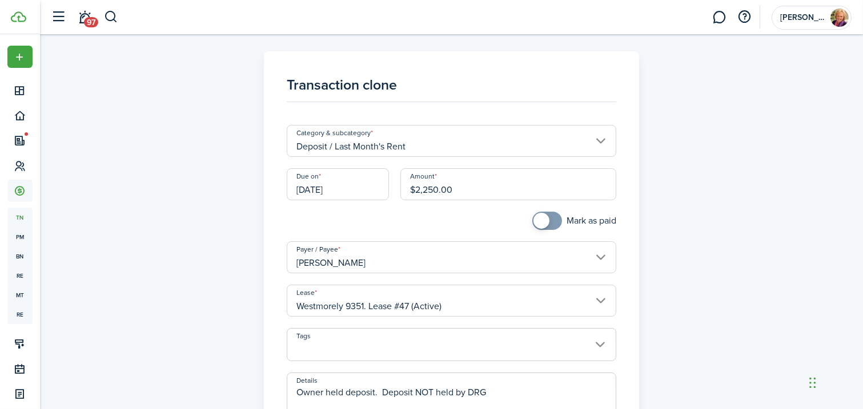
checkbox input "true"
click at [541, 220] on span at bounding box center [541, 221] width 16 height 16
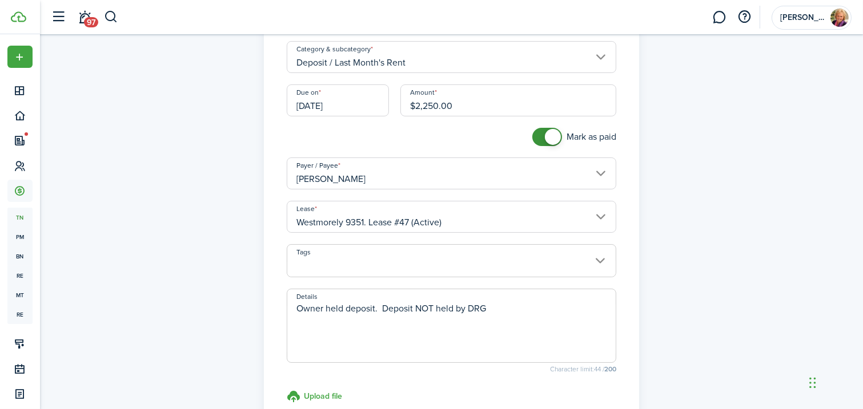
scroll to position [87, 0]
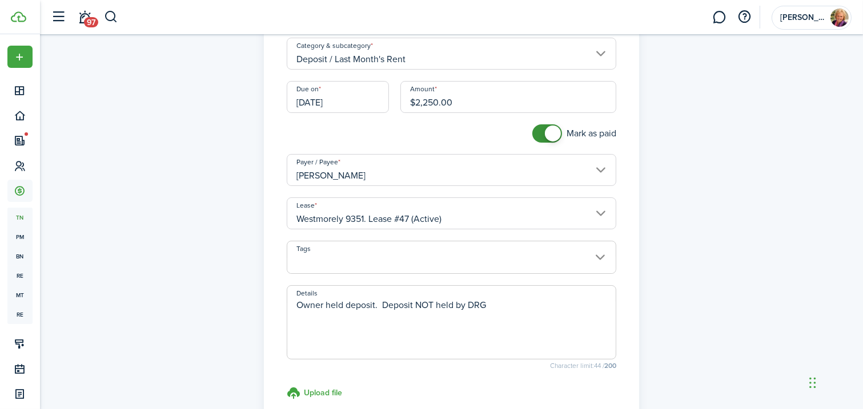
click at [375, 306] on textarea "Owner held deposit. Deposit NOT held by DRG" at bounding box center [451, 326] width 328 height 55
click at [448, 306] on textarea "Owner holds last month rent. Deposit NOT held by DRG" at bounding box center [451, 326] width 328 height 55
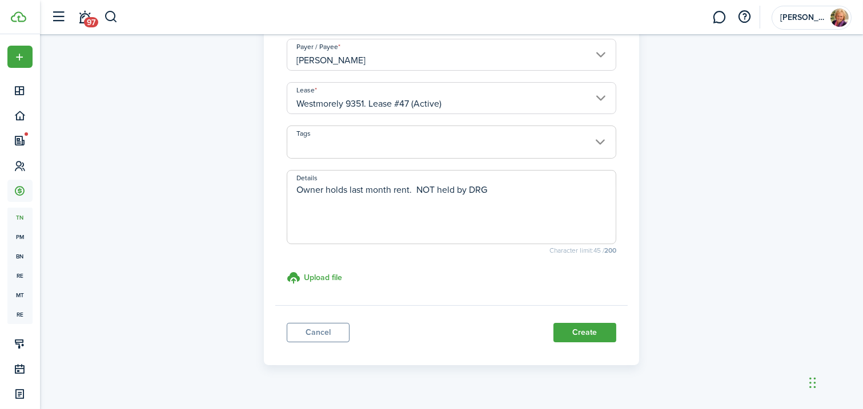
scroll to position [218, 0]
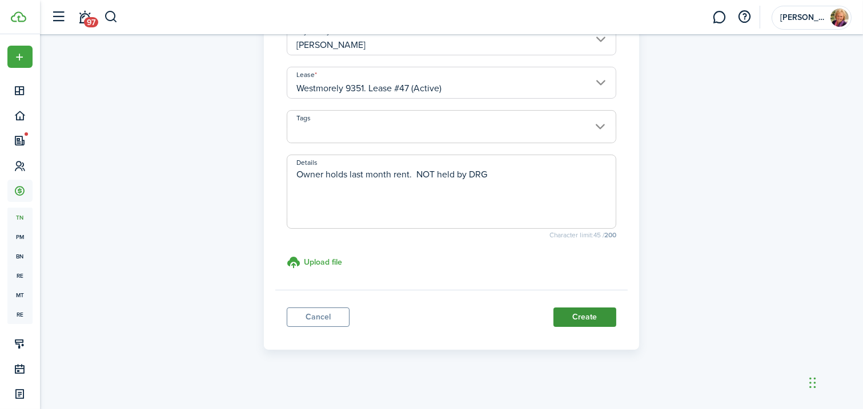
type textarea "Owner holds last month rent. NOT held by DRG"
click at [577, 317] on button "Create" at bounding box center [584, 317] width 63 height 19
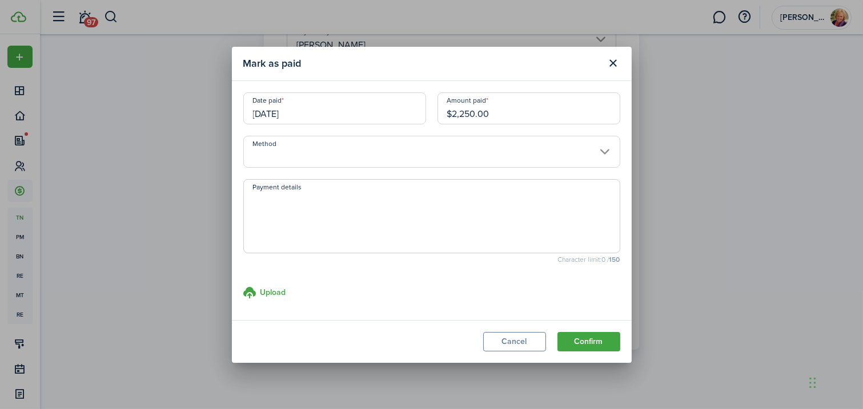
click at [331, 150] on input "Method" at bounding box center [431, 152] width 377 height 32
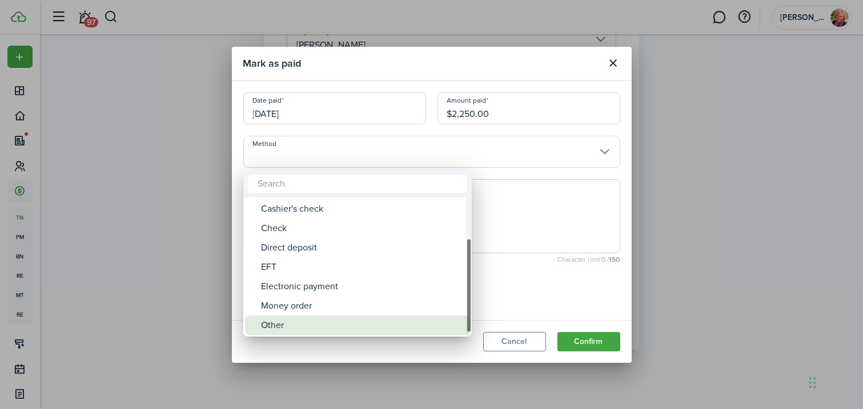
click at [287, 323] on div "Other" at bounding box center [362, 325] width 202 height 19
type input "Other"
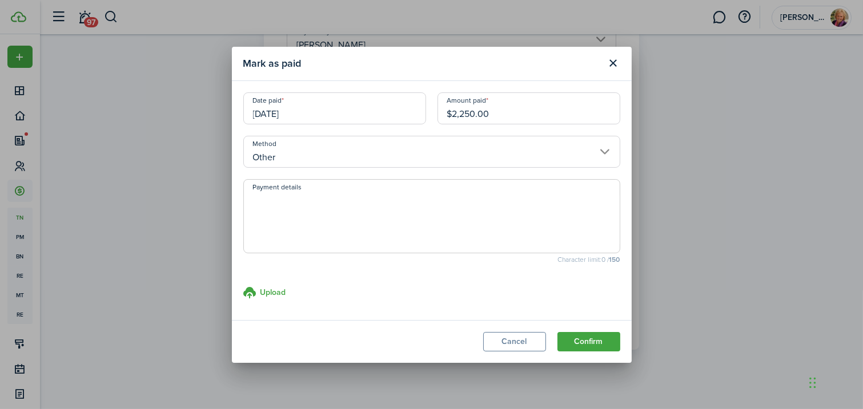
click at [299, 198] on textarea "Payment details" at bounding box center [432, 219] width 376 height 55
type textarea "Owner holds both deposit and last month rent. NOT held by DRG."
click at [601, 341] on button "Confirm" at bounding box center [588, 341] width 63 height 19
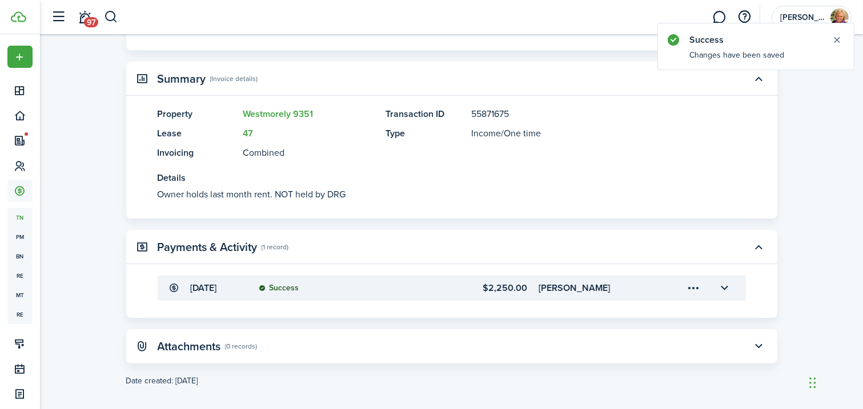
scroll to position [251, 0]
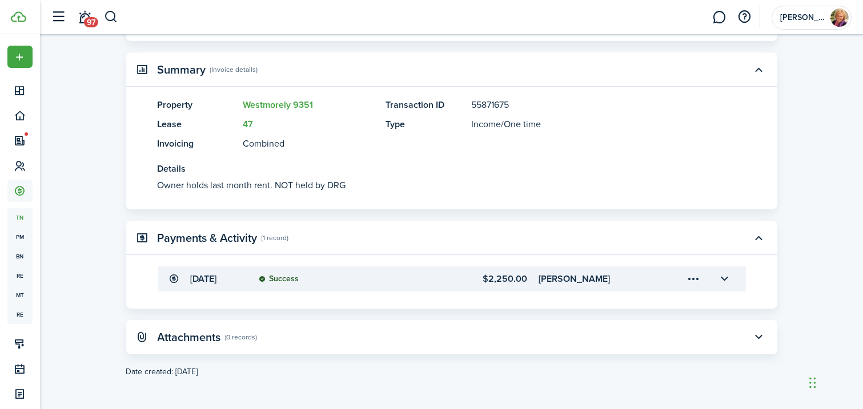
click at [694, 279] on menu-trigger-card "Open menu" at bounding box center [693, 279] width 19 height 19
click at [757, 238] on button "button" at bounding box center [758, 237] width 19 height 19
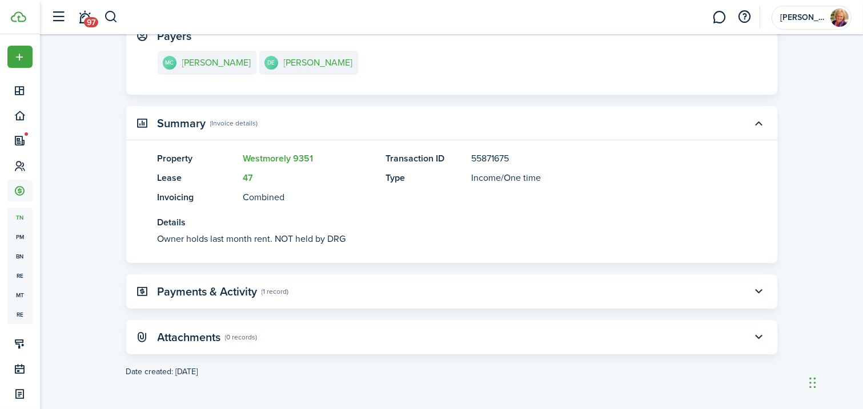
scroll to position [198, 0]
click at [758, 289] on button "button" at bounding box center [758, 291] width 19 height 19
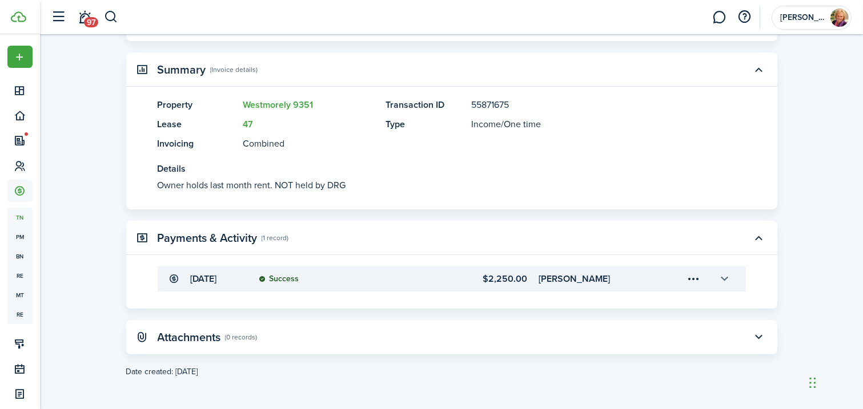
click at [725, 276] on button "button" at bounding box center [724, 279] width 19 height 19
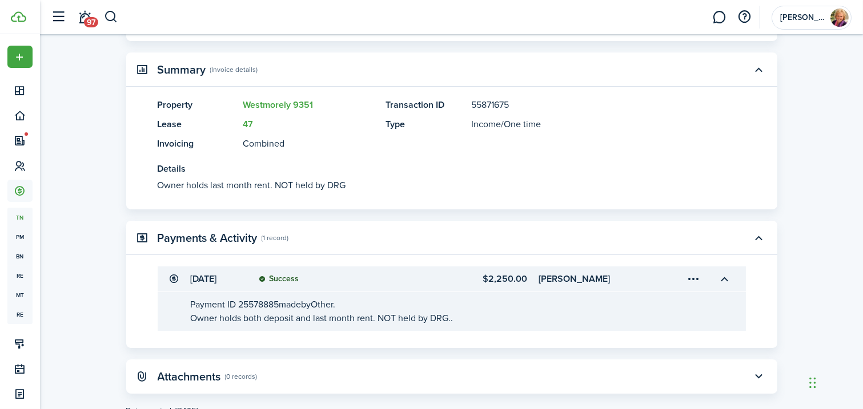
click at [376, 237] on panel-main-header "Payments & Activity (1 record)" at bounding box center [451, 238] width 651 height 34
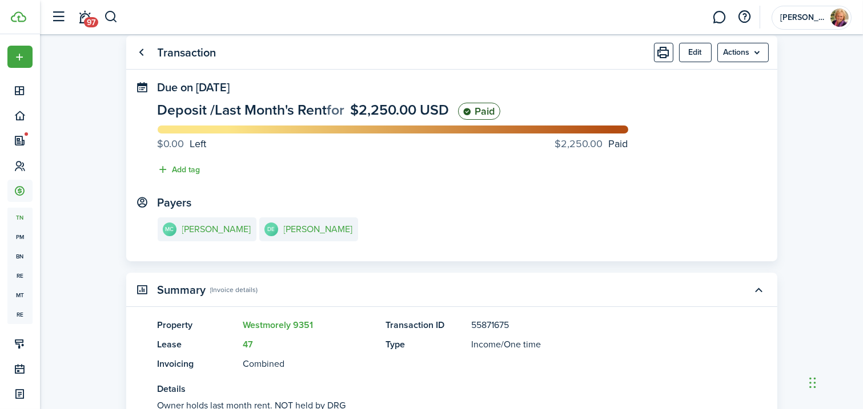
scroll to position [0, 0]
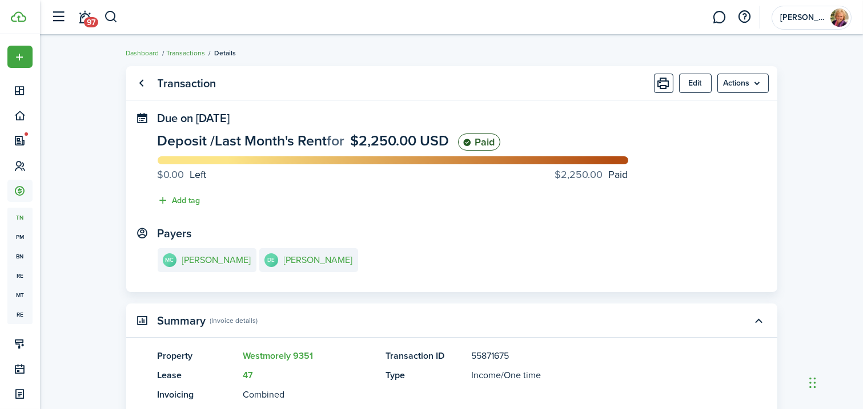
click at [199, 51] on link "Transactions" at bounding box center [186, 53] width 39 height 10
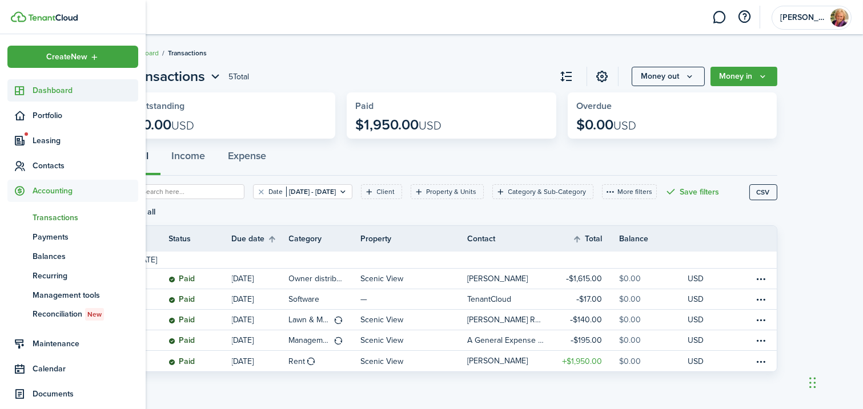
click at [73, 89] on span "Dashboard" at bounding box center [86, 91] width 106 height 12
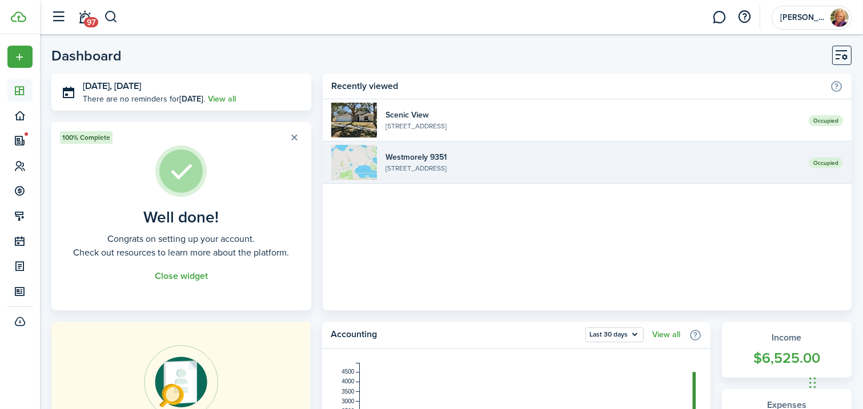
click at [480, 166] on widget-list-item-description "[STREET_ADDRESS]" at bounding box center [592, 168] width 415 height 10
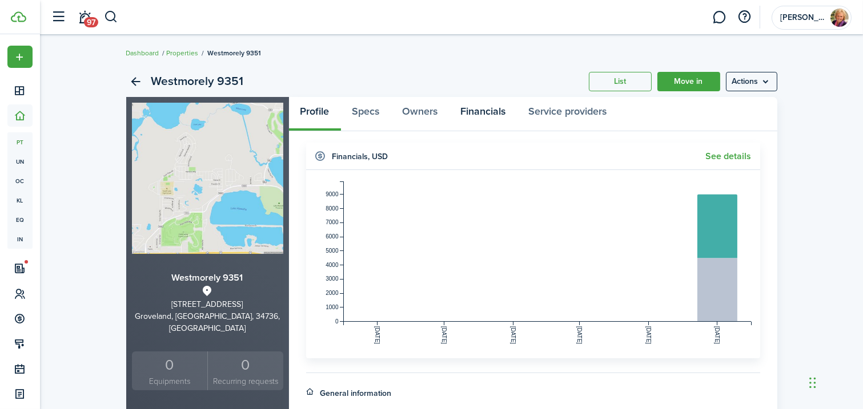
click at [482, 107] on link "Financials" at bounding box center [483, 114] width 68 height 34
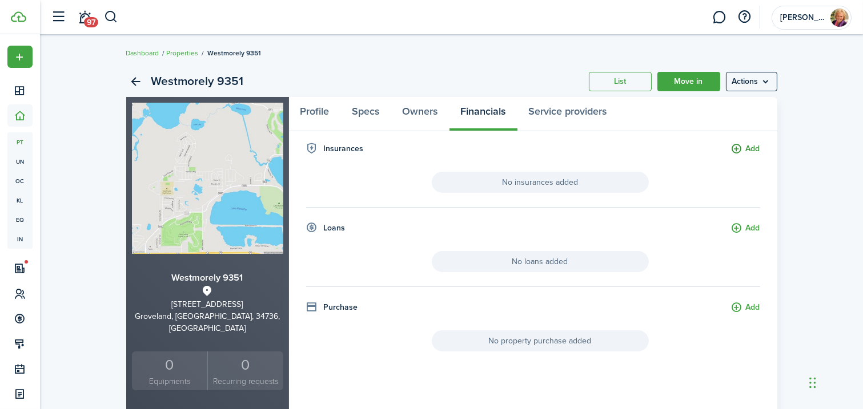
click at [738, 148] on button "Add" at bounding box center [745, 149] width 29 height 13
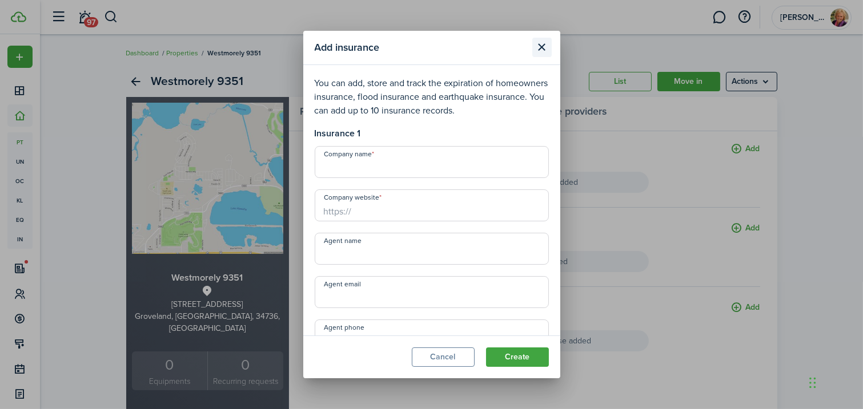
click at [540, 44] on button "Close modal" at bounding box center [541, 47] width 19 height 19
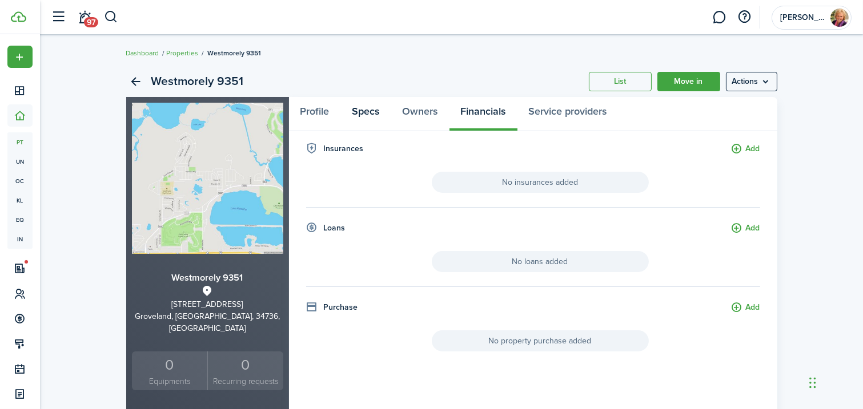
click at [367, 118] on link "Specs" at bounding box center [366, 114] width 50 height 34
click at [489, 110] on link "Financials" at bounding box center [483, 114] width 68 height 34
click at [316, 111] on link "Profile" at bounding box center [315, 114] width 52 height 34
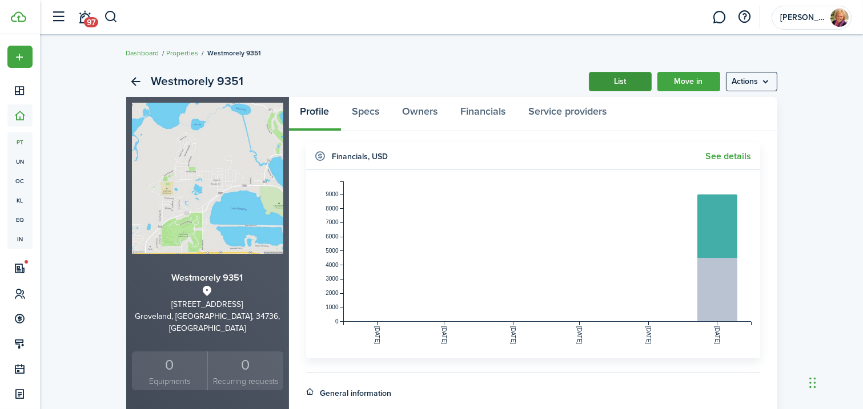
click at [624, 82] on link "List" at bounding box center [620, 81] width 63 height 19
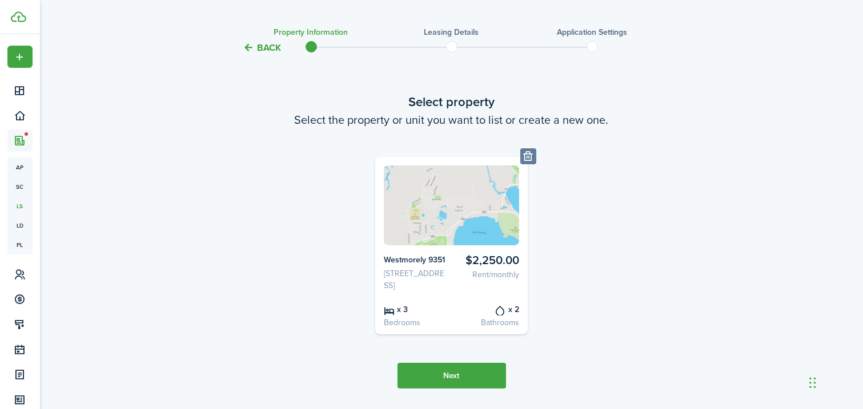
scroll to position [15, 0]
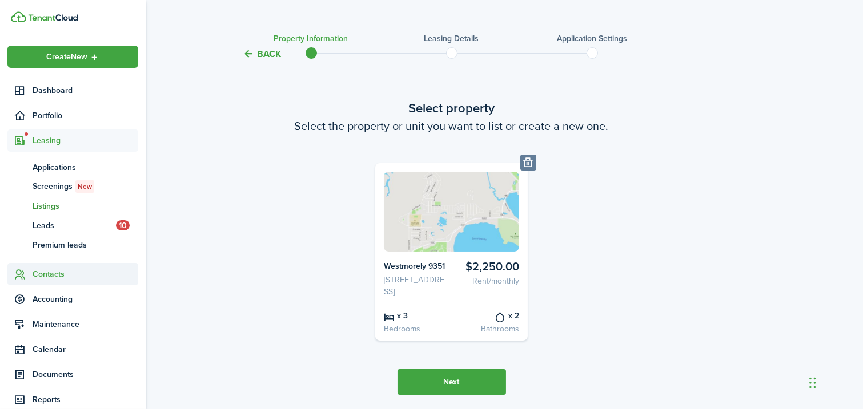
click at [44, 273] on span "Contacts" at bounding box center [86, 274] width 106 height 12
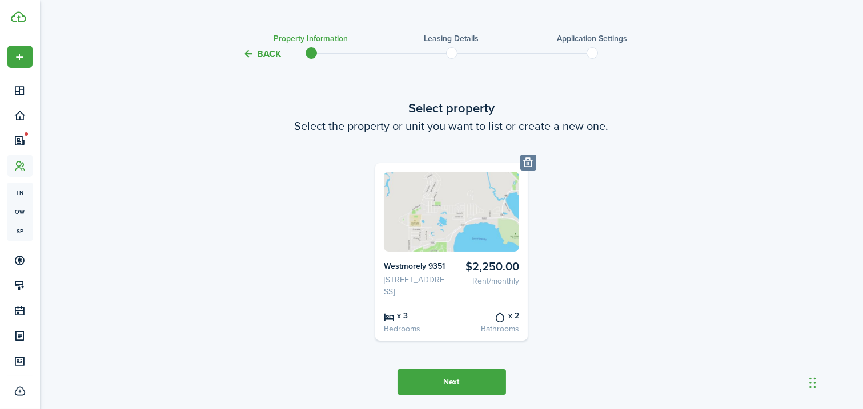
scroll to position [0, 0]
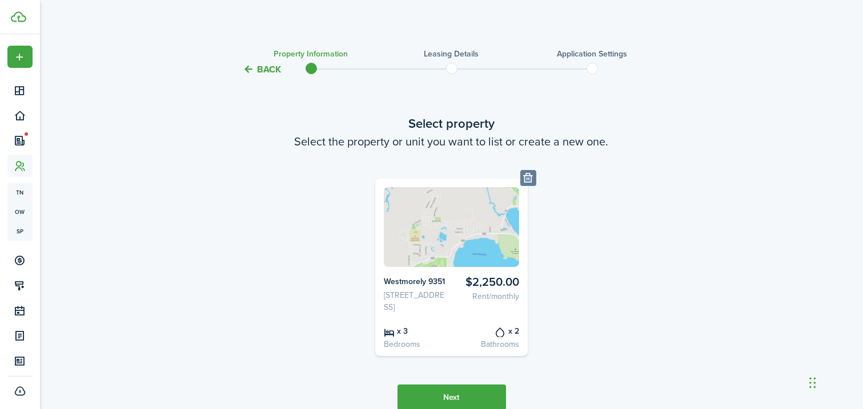
click at [451, 70] on span at bounding box center [451, 68] width 17 height 17
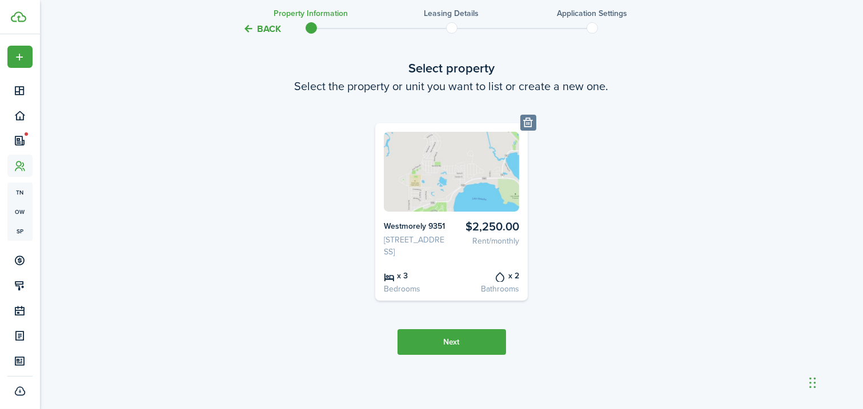
scroll to position [66, 0]
click at [466, 345] on button "Next" at bounding box center [451, 342] width 108 height 26
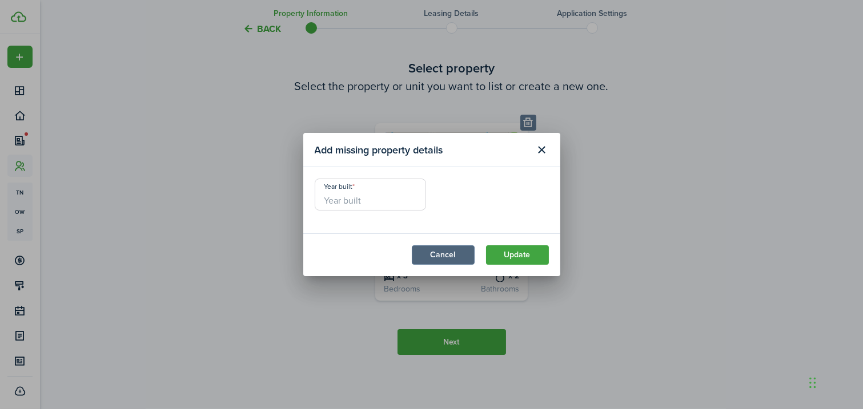
click at [439, 254] on button "Cancel" at bounding box center [443, 255] width 63 height 19
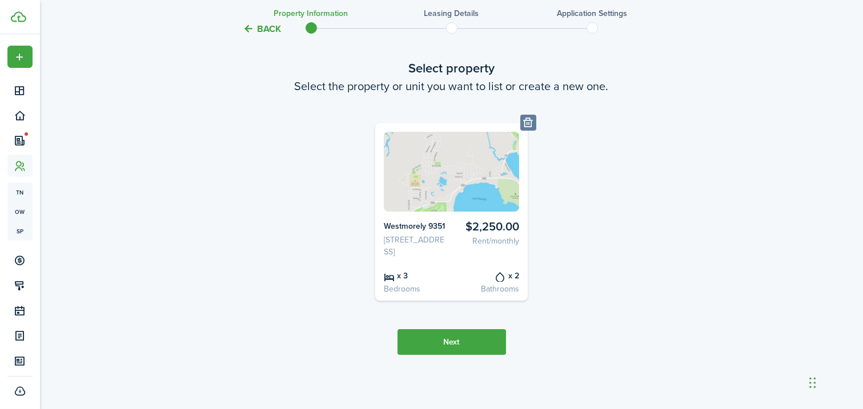
scroll to position [0, 0]
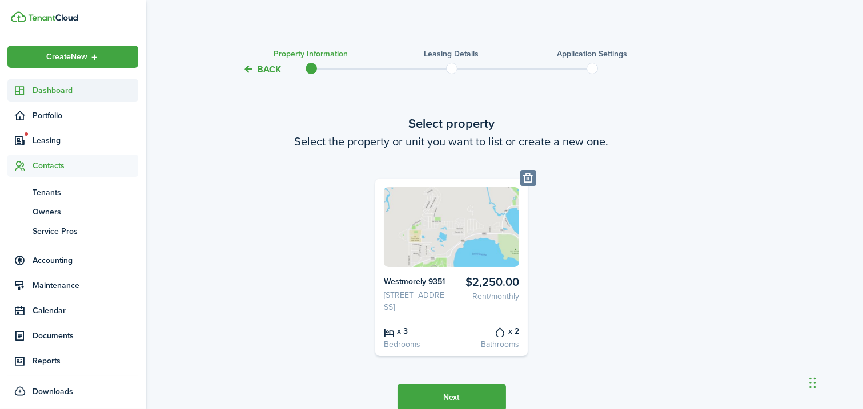
click at [54, 90] on span "Dashboard" at bounding box center [86, 91] width 106 height 12
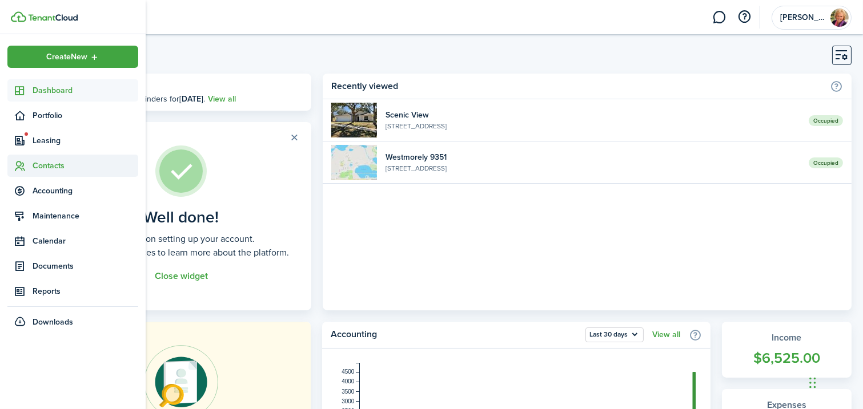
click at [47, 165] on span "Contacts" at bounding box center [86, 166] width 106 height 12
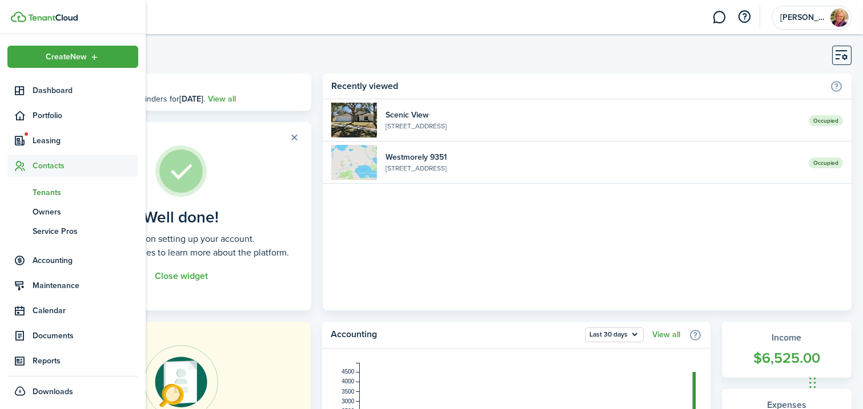
click at [55, 194] on span "Tenants" at bounding box center [86, 193] width 106 height 12
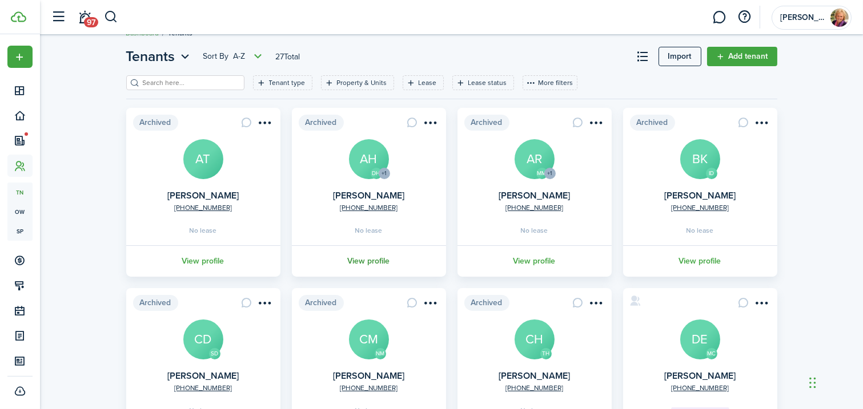
scroll to position [18, 0]
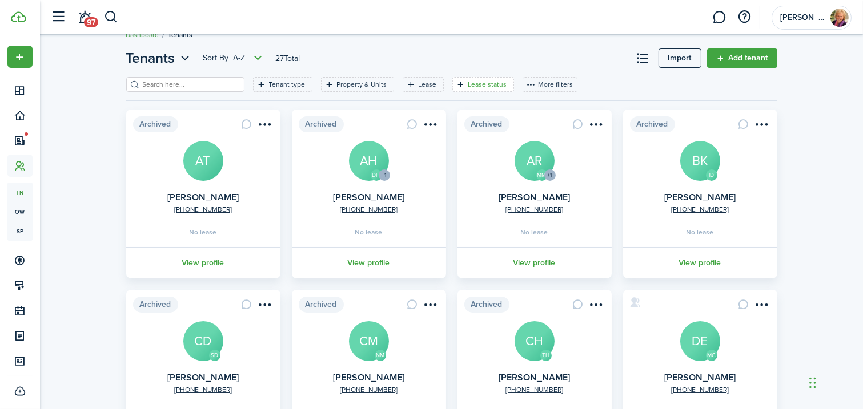
click at [468, 83] on filter-tag-label "Lease status" at bounding box center [487, 84] width 39 height 10
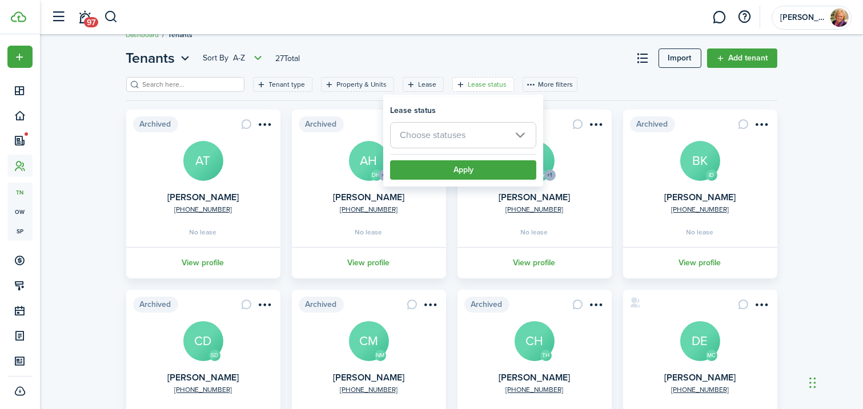
click at [520, 131] on span "Choose statuses" at bounding box center [463, 135] width 145 height 25
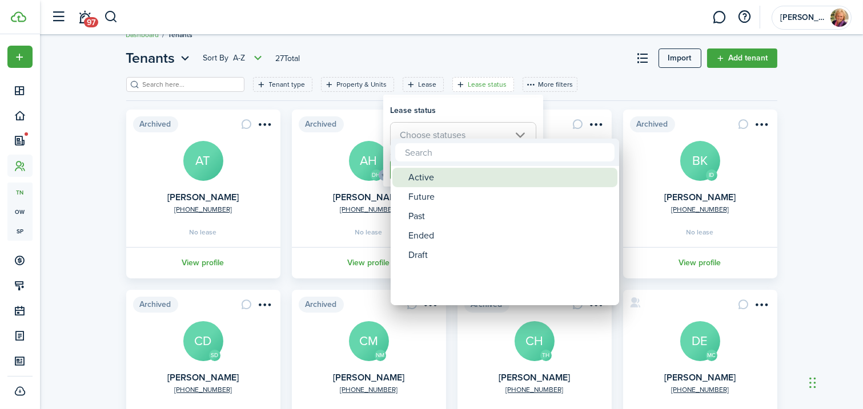
click at [436, 180] on div "Active" at bounding box center [509, 177] width 202 height 19
type input "Active"
click at [81, 185] on div at bounding box center [431, 205] width 1045 height 592
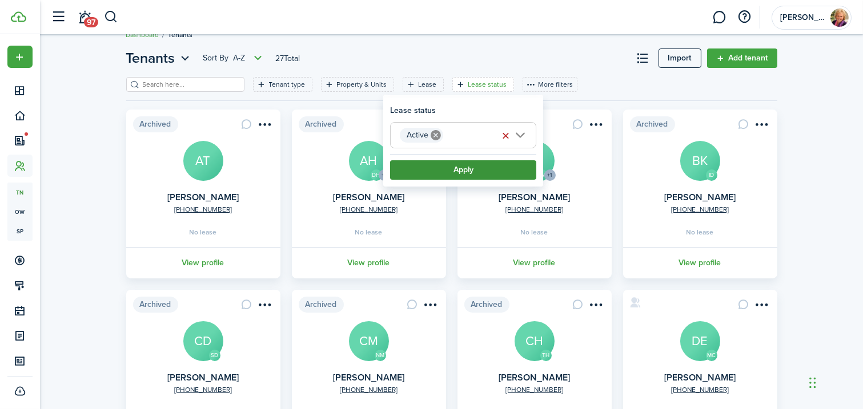
click at [485, 170] on button "Apply" at bounding box center [463, 169] width 146 height 19
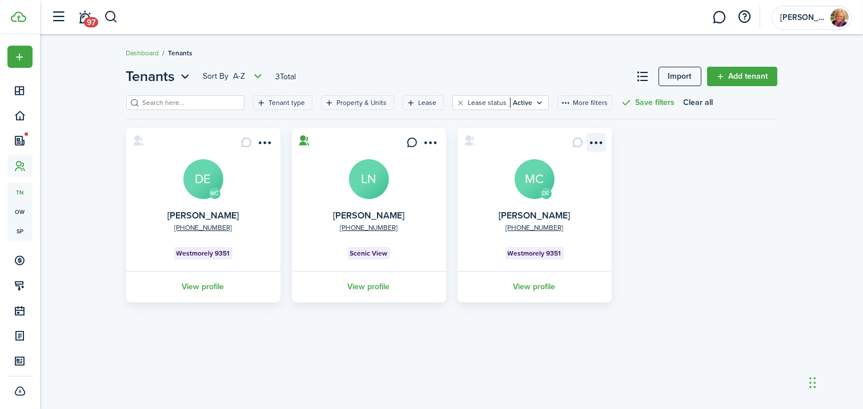
click at [597, 141] on menu-btn-icon "Open menu" at bounding box center [595, 142] width 19 height 19
click at [203, 176] on avatar-text "DE" at bounding box center [203, 179] width 40 height 40
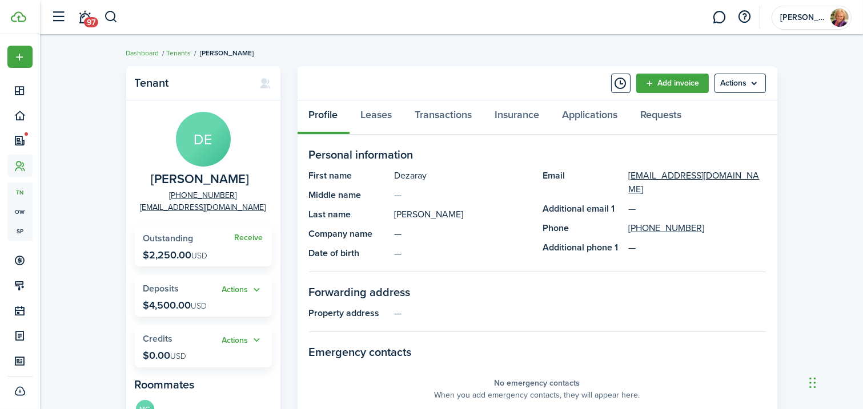
click at [182, 53] on link "Tenants" at bounding box center [179, 53] width 25 height 10
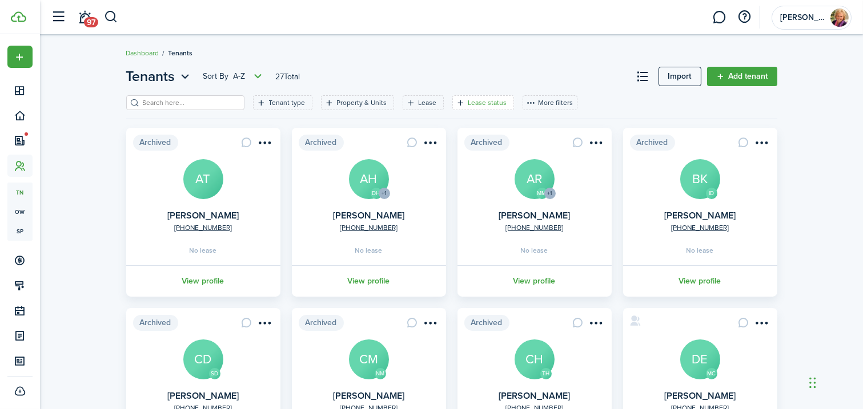
click at [468, 104] on filter-tag-label "Lease status" at bounding box center [487, 103] width 39 height 10
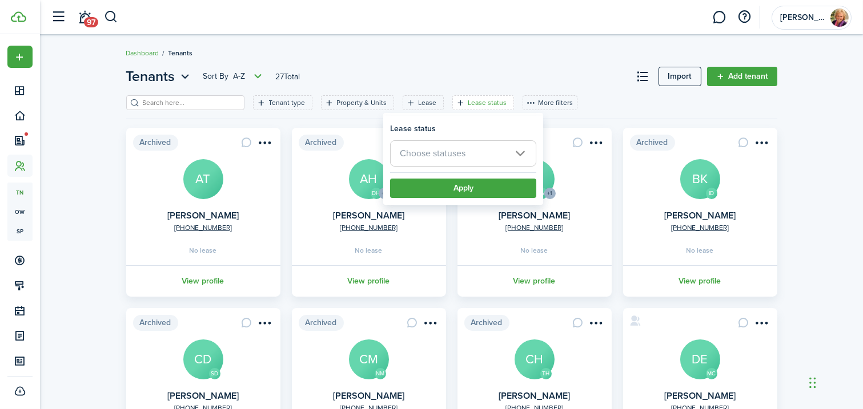
click at [482, 155] on span "Choose statuses" at bounding box center [463, 153] width 145 height 25
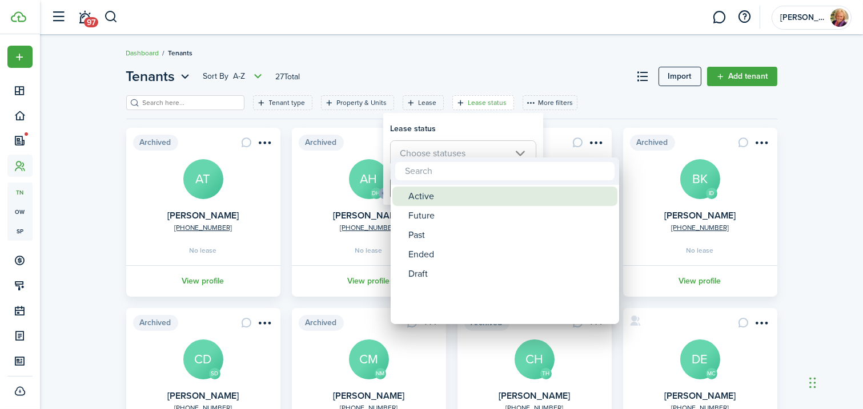
click at [441, 200] on div "Active" at bounding box center [509, 196] width 202 height 19
type input "Active"
click at [434, 200] on div "Active" at bounding box center [509, 196] width 202 height 19
click at [447, 198] on div "Active" at bounding box center [509, 196] width 202 height 19
type input "Active"
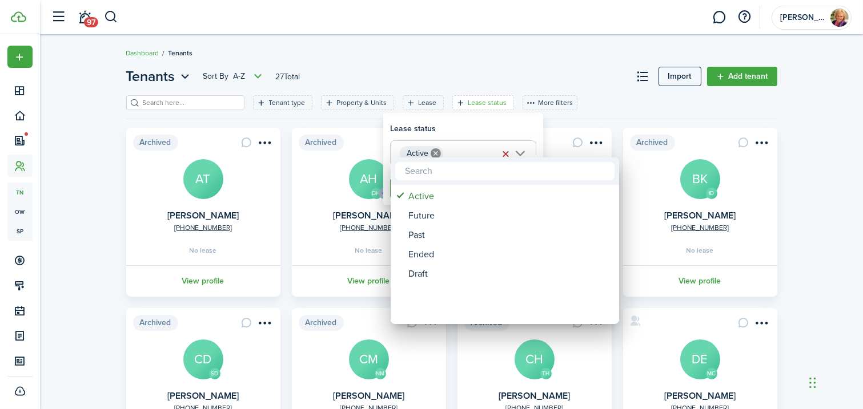
click at [566, 108] on div at bounding box center [431, 205] width 1045 height 592
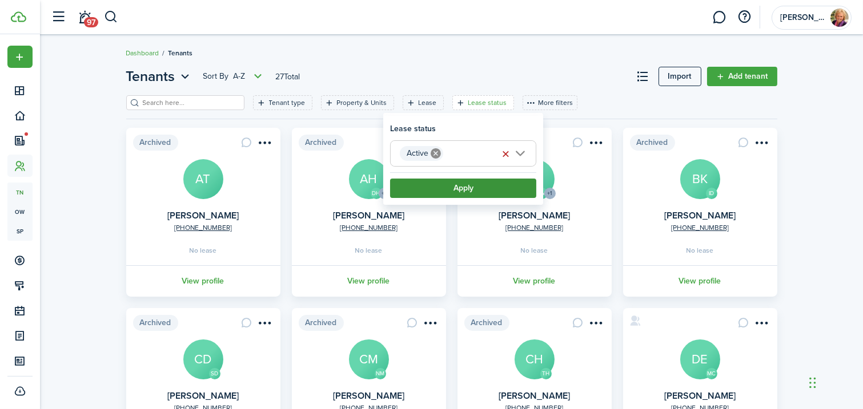
click at [479, 192] on button "Apply" at bounding box center [463, 188] width 146 height 19
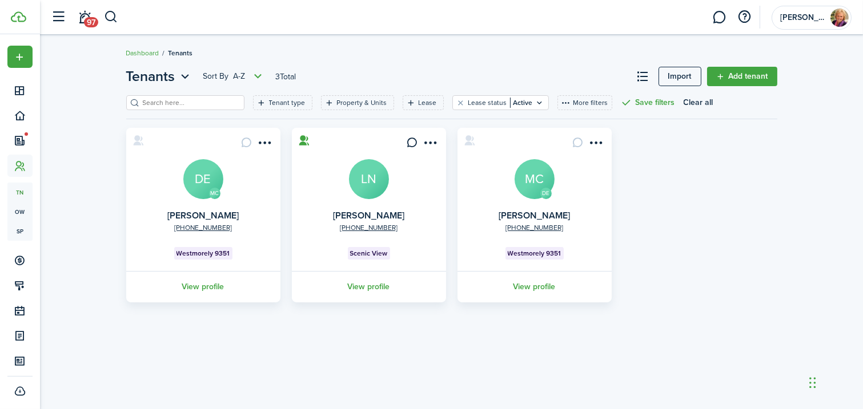
click at [534, 192] on avatar-text "MC" at bounding box center [534, 179] width 40 height 40
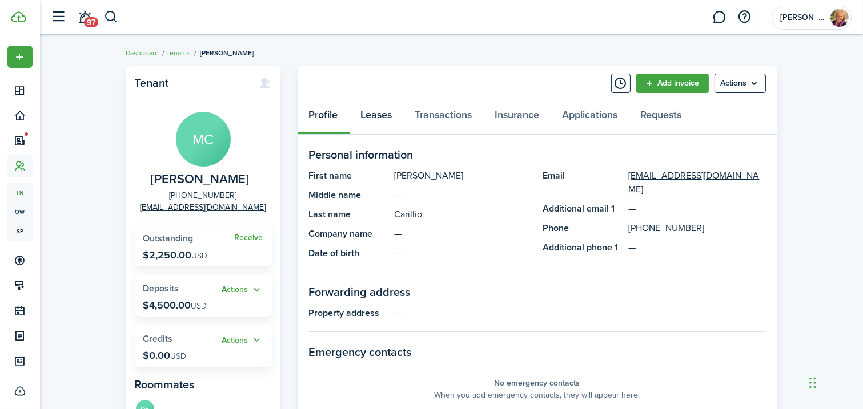
click at [381, 118] on link "Leases" at bounding box center [376, 117] width 54 height 34
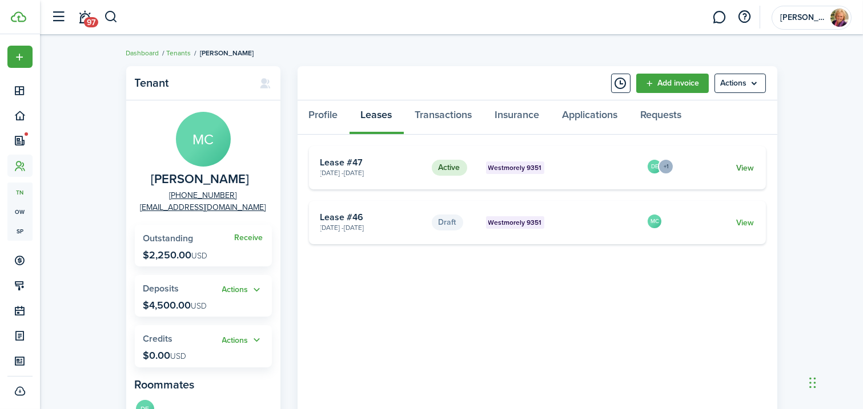
click at [750, 170] on link "View" at bounding box center [745, 168] width 18 height 12
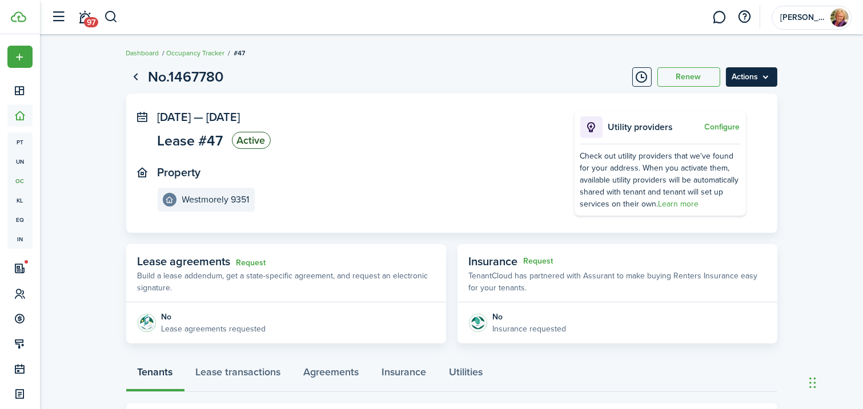
click at [745, 83] on menu-btn "Actions" at bounding box center [751, 76] width 51 height 19
click at [529, 65] on page-view-layout "No.1467780 Renew Actions [DATE] — [DATE] Lease #47 Active Property Westmorely 9…" at bounding box center [451, 365] width 662 height 608
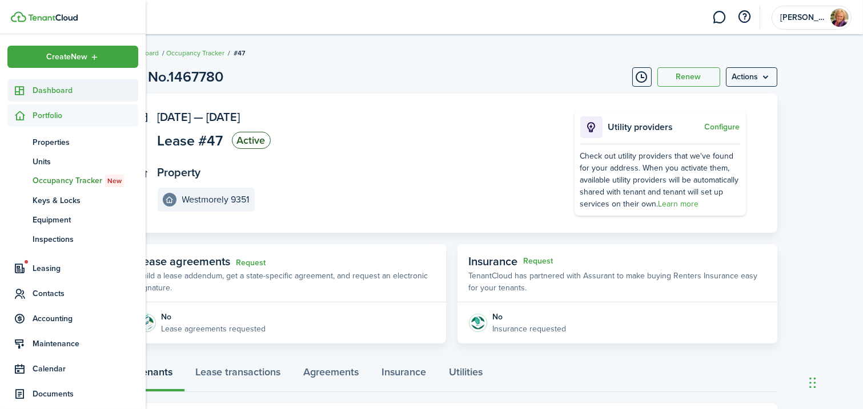
click at [63, 91] on span "Dashboard" at bounding box center [86, 91] width 106 height 12
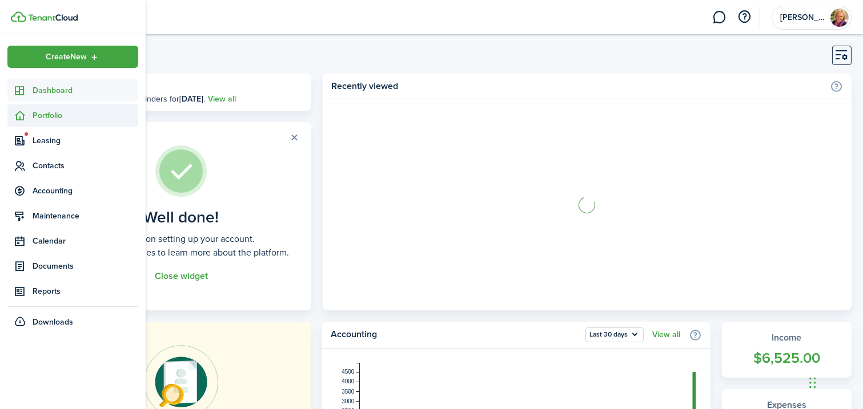
click at [61, 112] on span "Portfolio" at bounding box center [86, 116] width 106 height 12
